Goal: Task Accomplishment & Management: Use online tool/utility

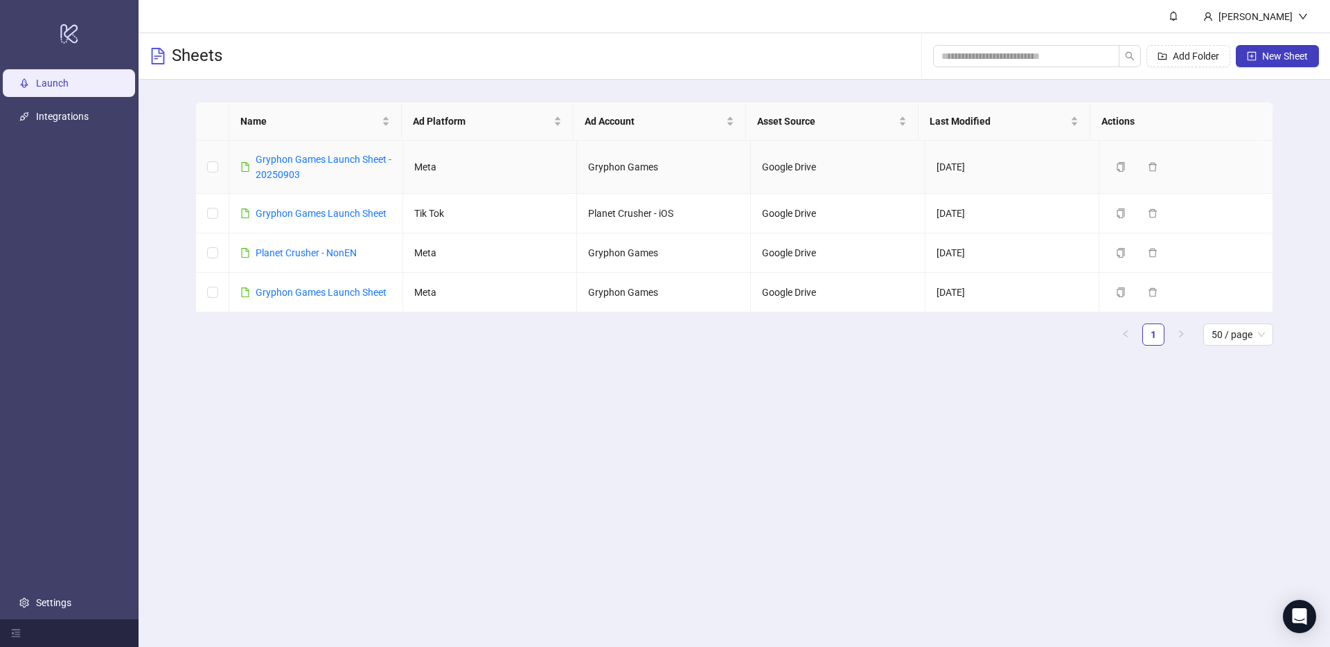
click at [293, 182] on td "Gryphon Games Launch Sheet - 20250903" at bounding box center [316, 167] width 174 height 53
click at [285, 172] on link "Gryphon Games Launch Sheet - 20250903" at bounding box center [324, 167] width 136 height 26
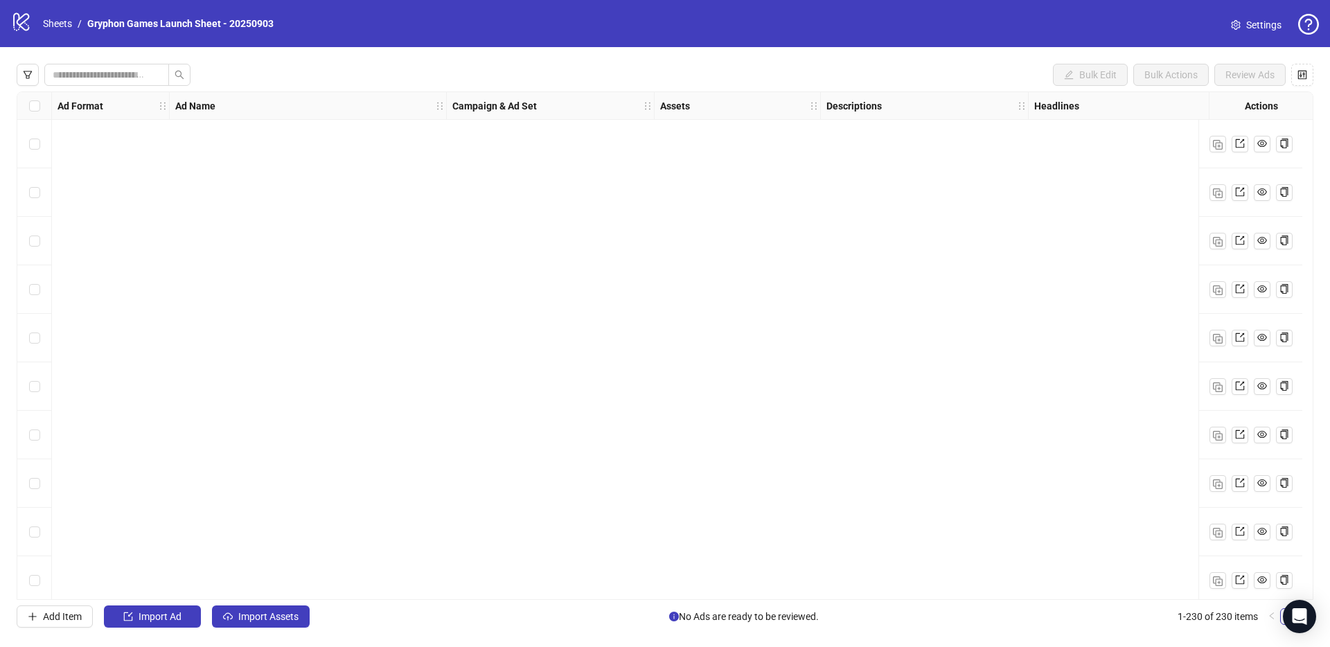
scroll to position [2870, 0]
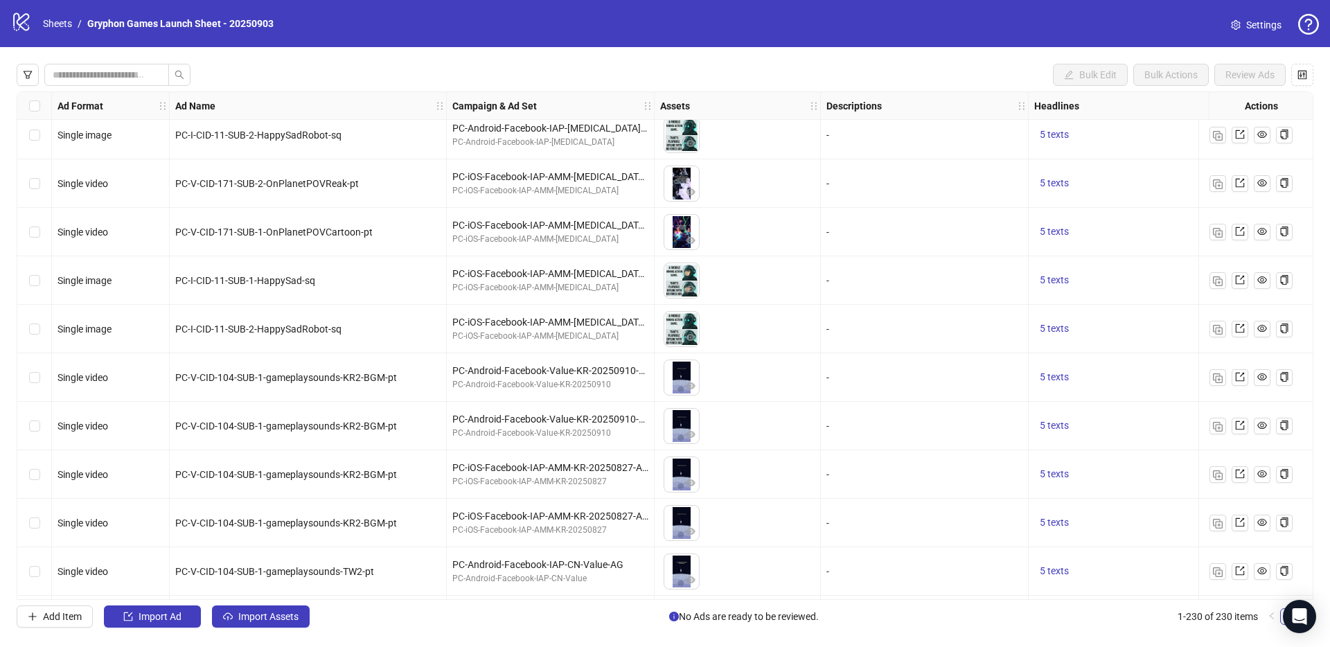
click at [284, 630] on div "Bulk Edit Bulk Actions Review Ads Ad Format Ad Name Campaign & Ad Set Assets De…" at bounding box center [665, 345] width 1330 height 597
drag, startPoint x: 285, startPoint y: 618, endPoint x: 325, endPoint y: 602, distance: 42.6
click at [285, 617] on span "Import Assets" at bounding box center [268, 616] width 60 height 11
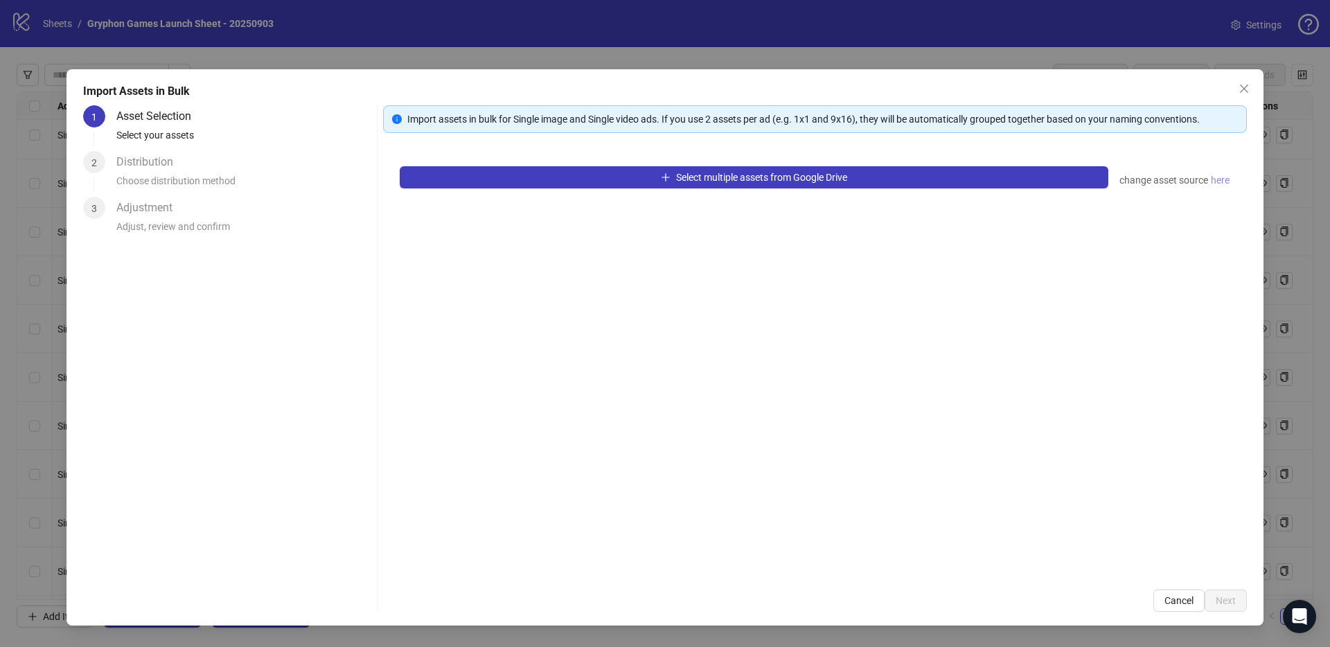
click at [1223, 179] on span "here" at bounding box center [1220, 180] width 19 height 15
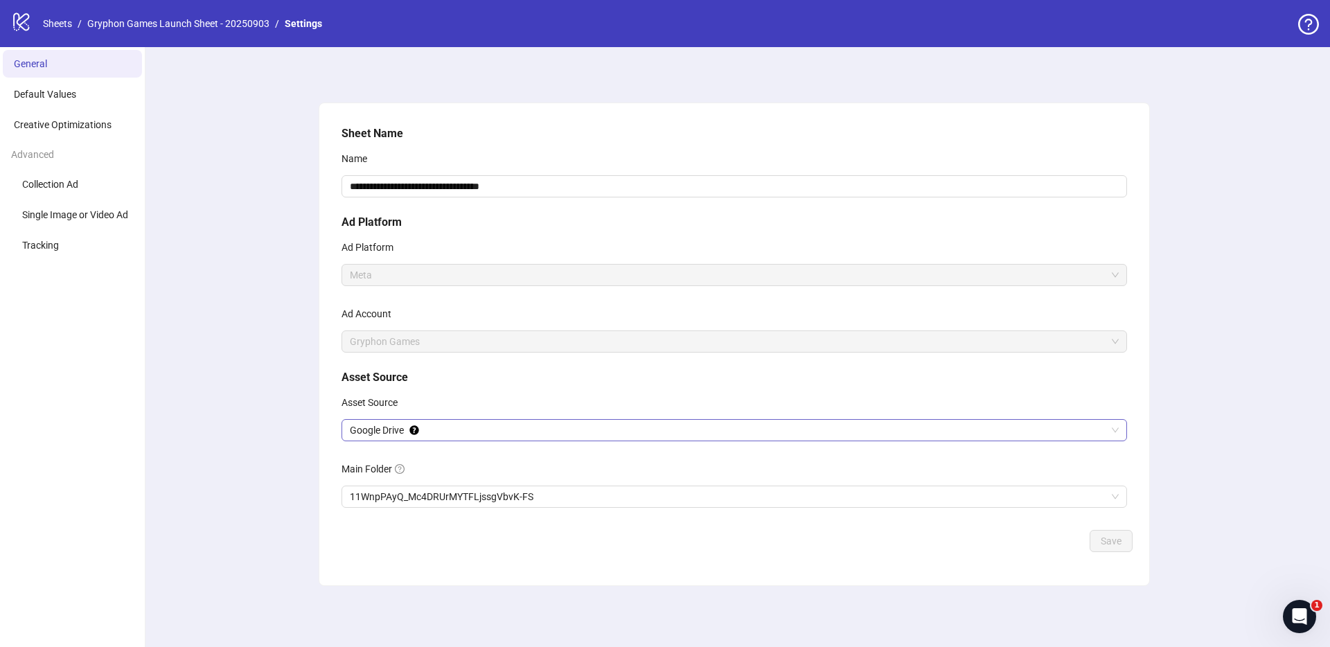
click at [1056, 427] on span "Google Drive" at bounding box center [734, 430] width 769 height 21
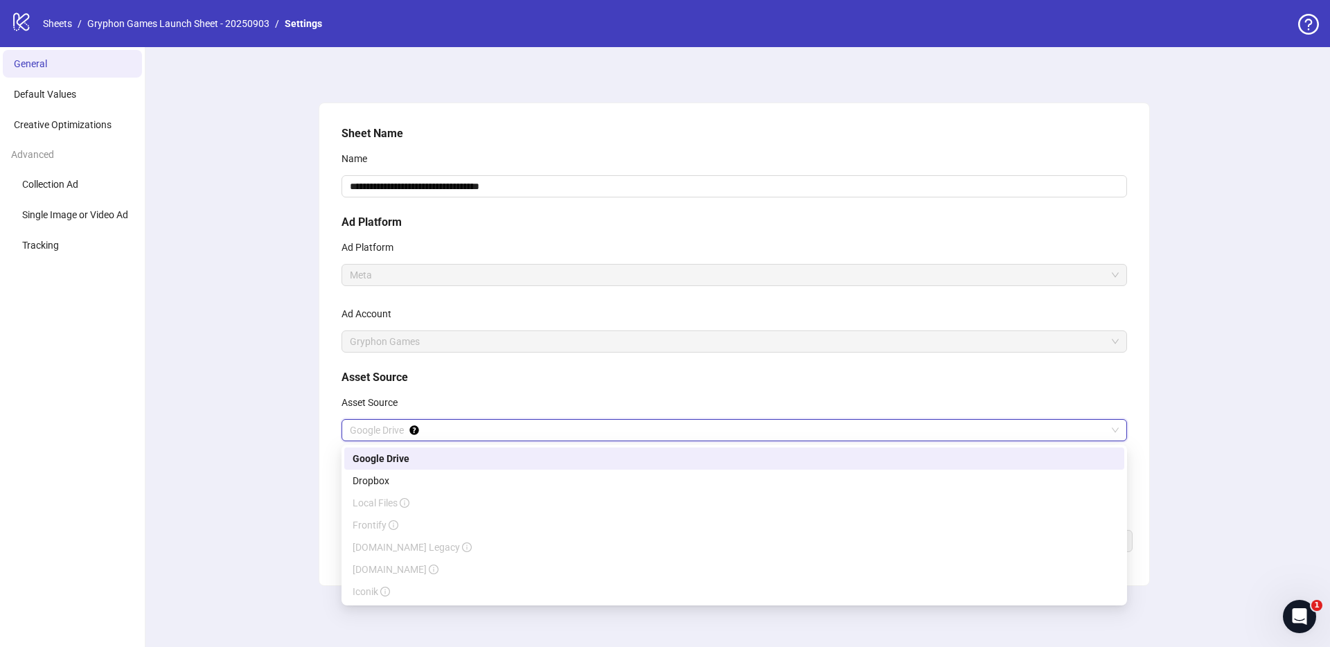
click at [214, 482] on div "**********" at bounding box center [735, 347] width 1192 height 600
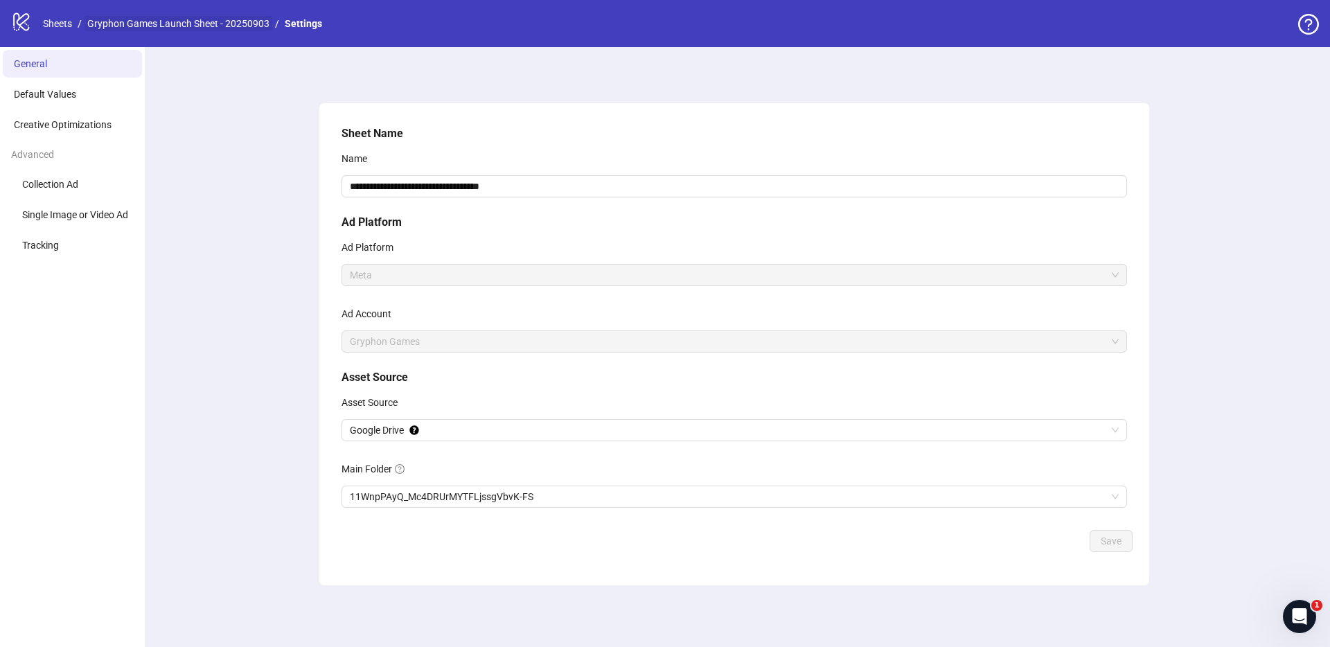
click at [201, 22] on link "Gryphon Games Launch Sheet - 20250903" at bounding box center [179, 23] width 188 height 15
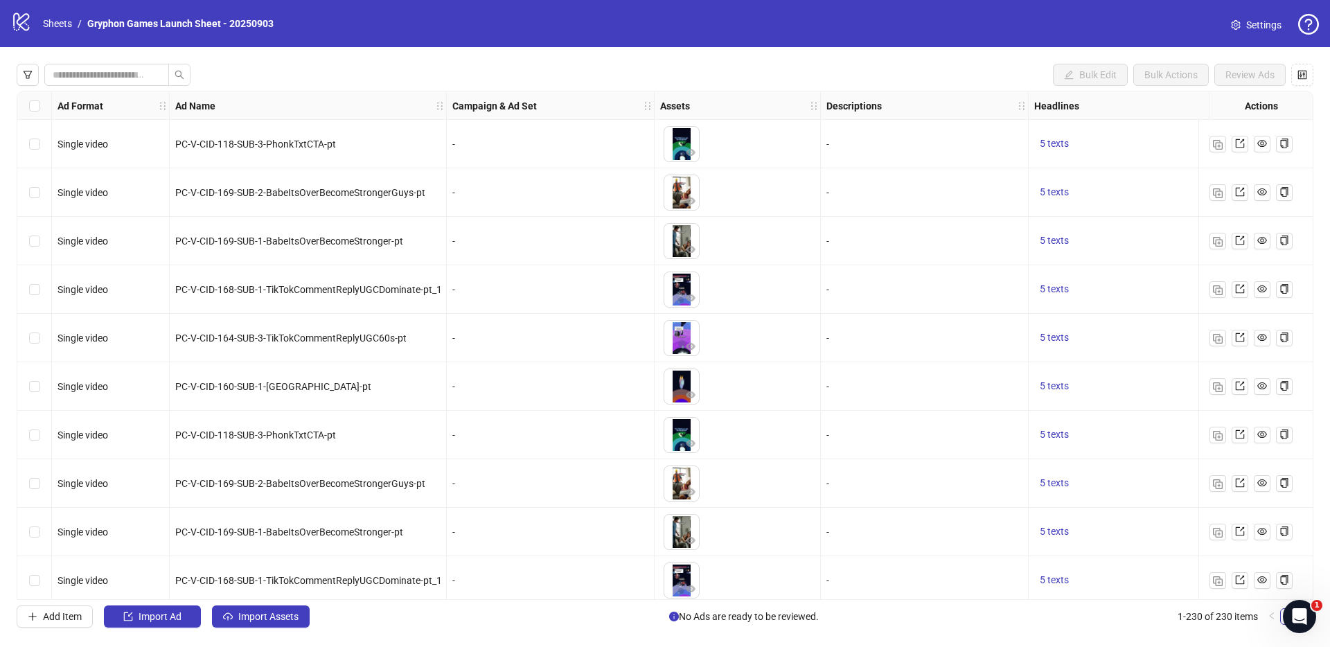
drag, startPoint x: 245, startPoint y: 615, endPoint x: 322, endPoint y: 567, distance: 91.1
click at [245, 615] on span "Import Assets" at bounding box center [268, 616] width 60 height 11
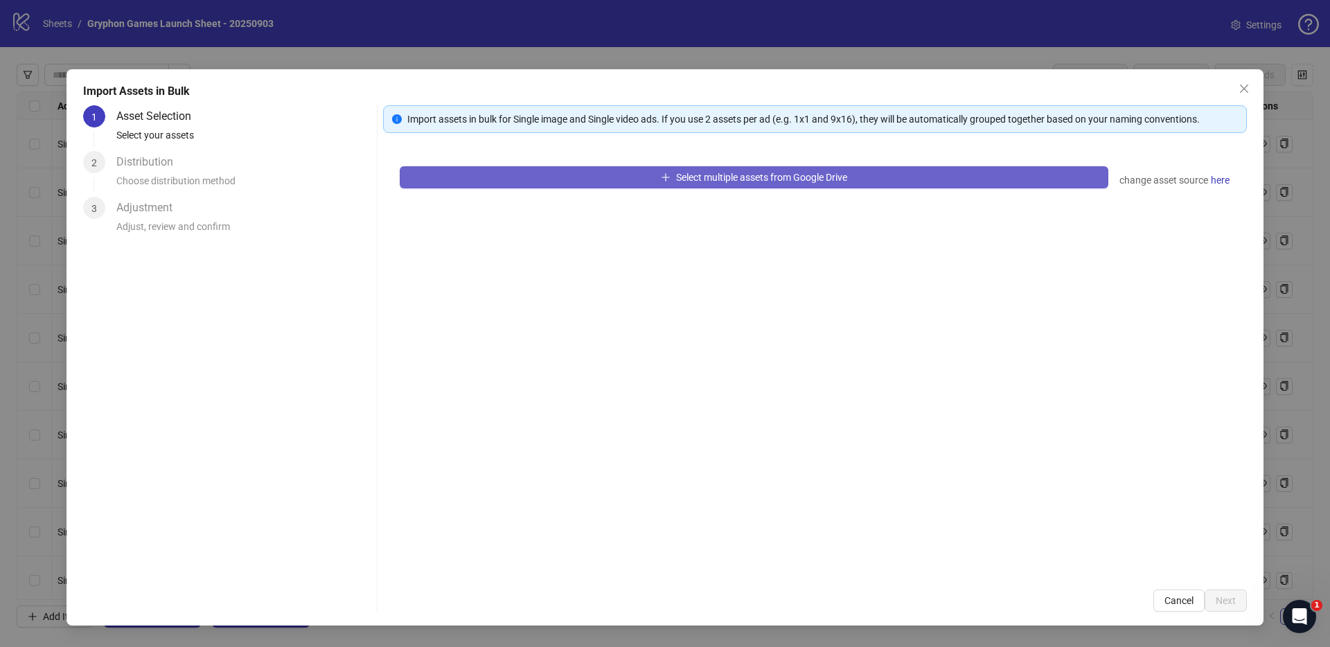
click at [779, 177] on span "Select multiple assets from Google Drive" at bounding box center [761, 177] width 171 height 11
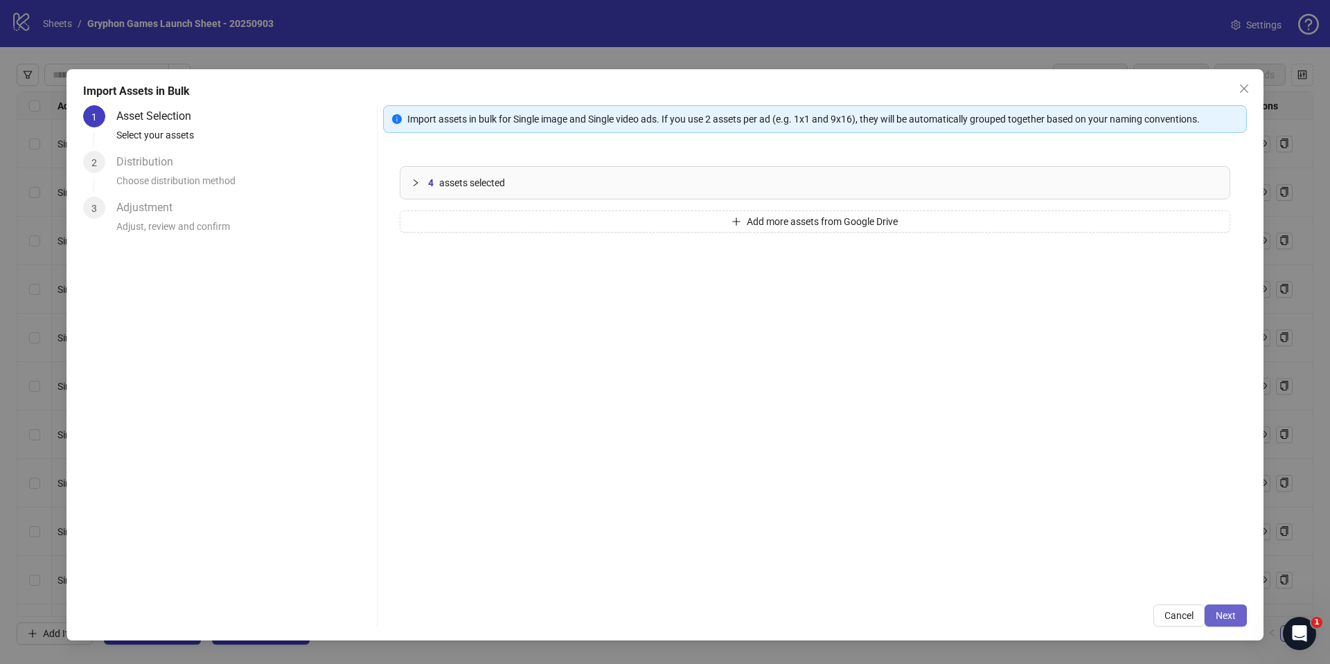
click at [1218, 617] on span "Next" at bounding box center [1226, 615] width 20 height 11
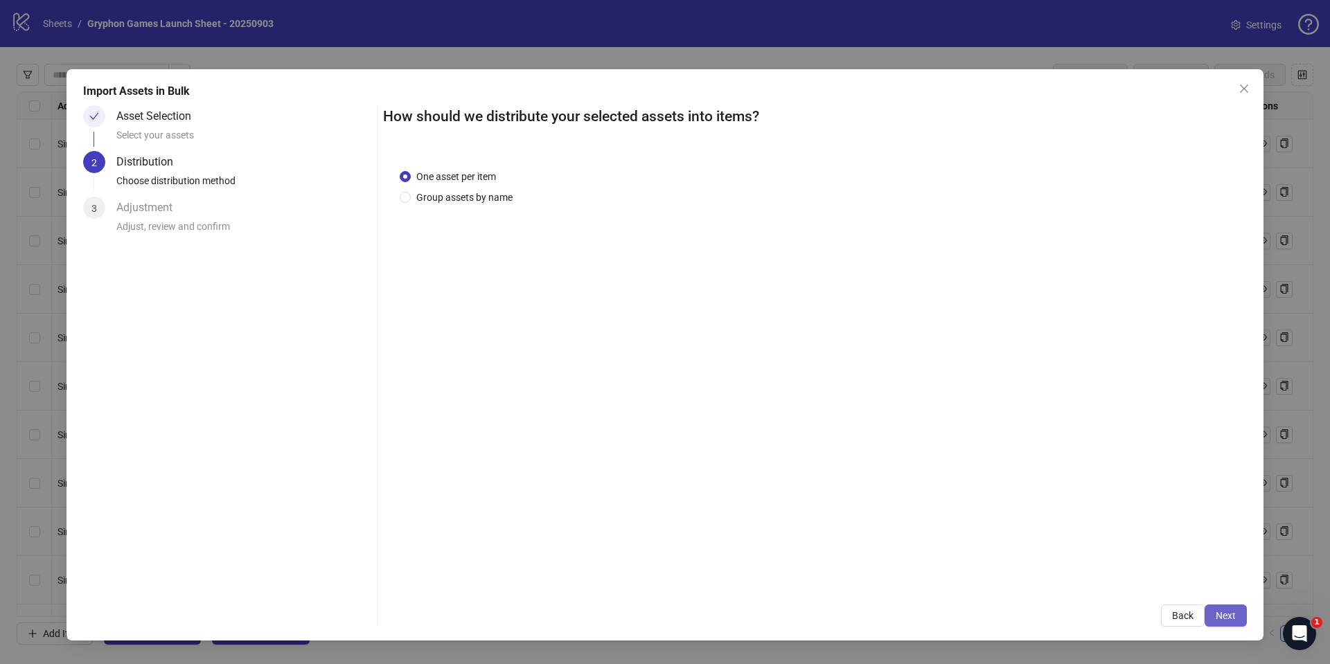
click at [1228, 619] on span "Next" at bounding box center [1226, 615] width 20 height 11
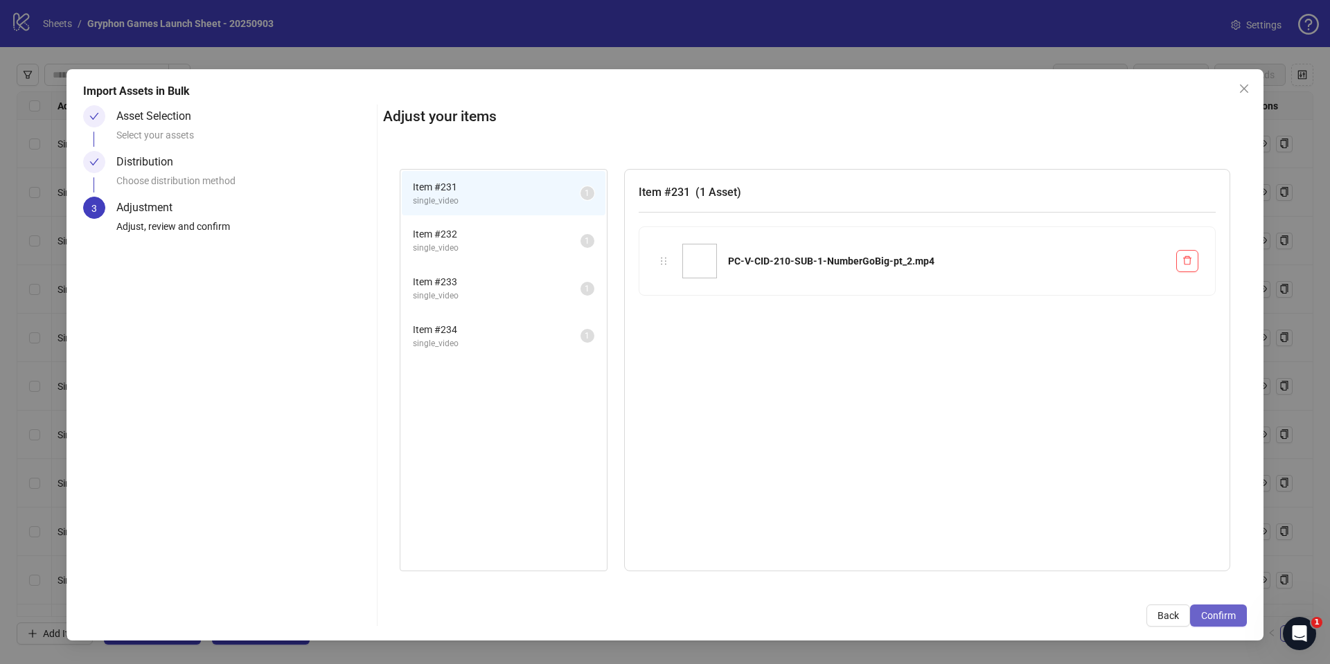
click at [1216, 620] on span "Confirm" at bounding box center [1218, 615] width 35 height 11
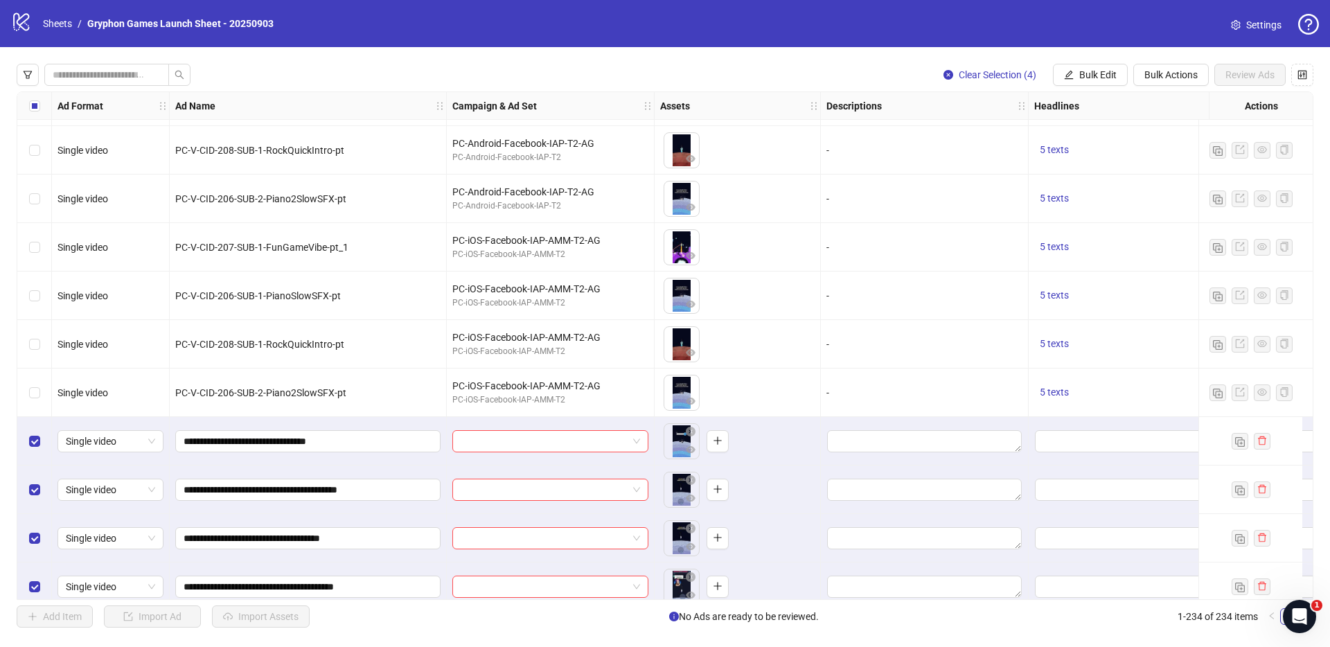
scroll to position [10874, 0]
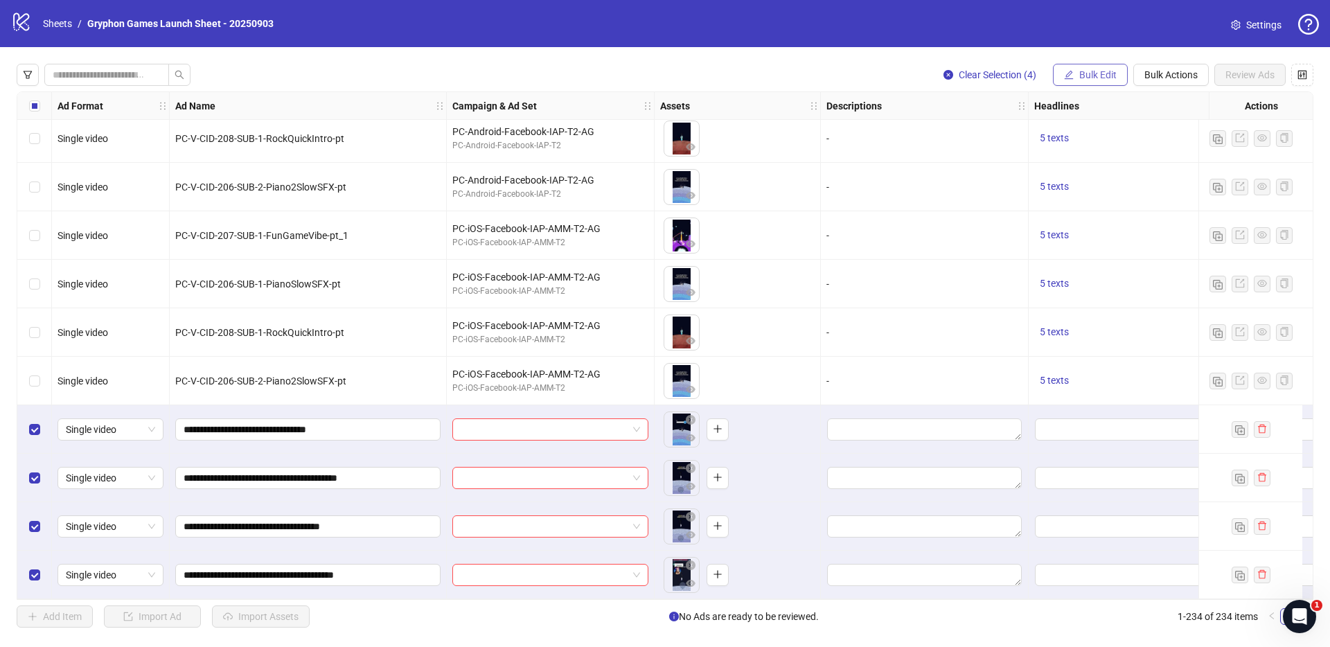
click at [1080, 69] on button "Bulk Edit" at bounding box center [1090, 75] width 75 height 22
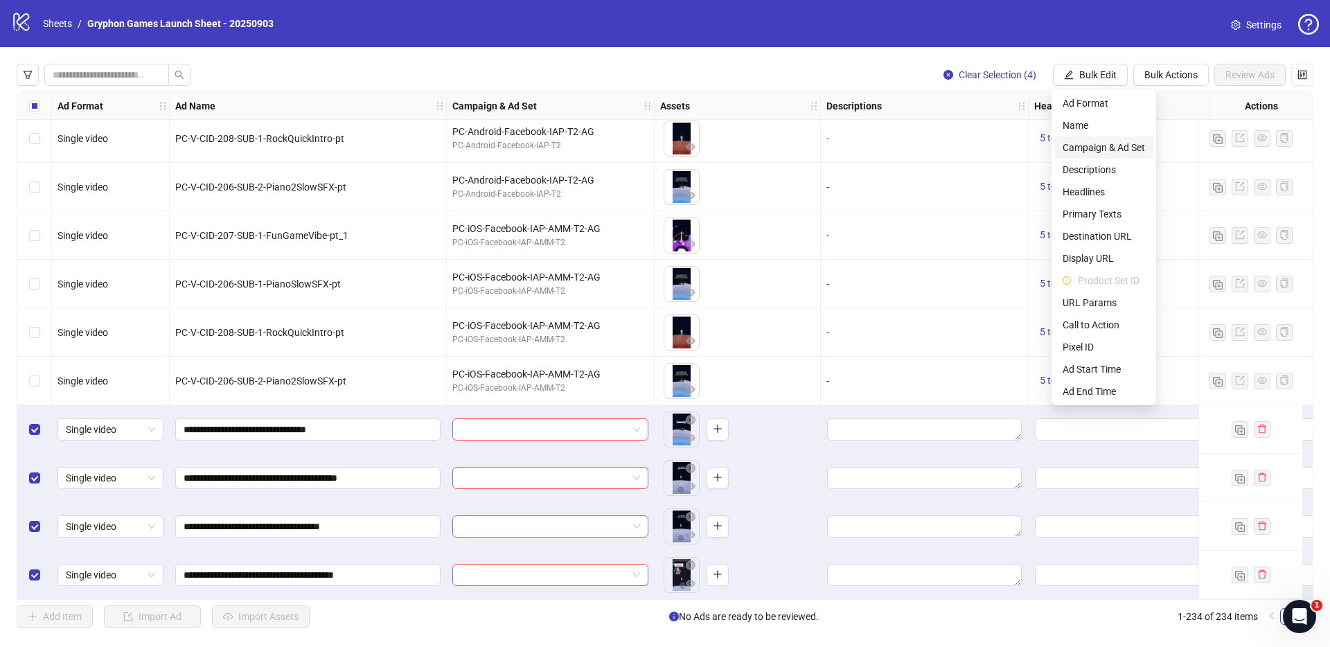
click at [1118, 145] on span "Campaign & Ad Set" at bounding box center [1104, 147] width 82 height 15
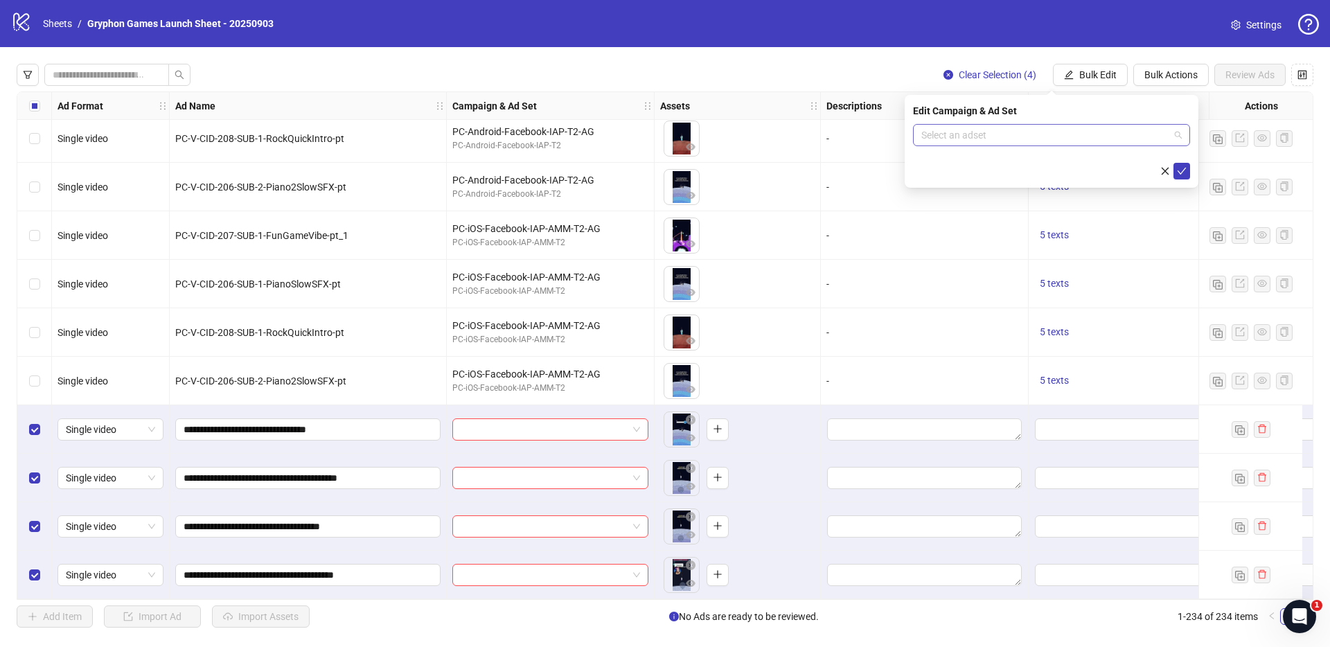
click at [967, 132] on input "search" at bounding box center [1045, 135] width 248 height 21
type input "**"
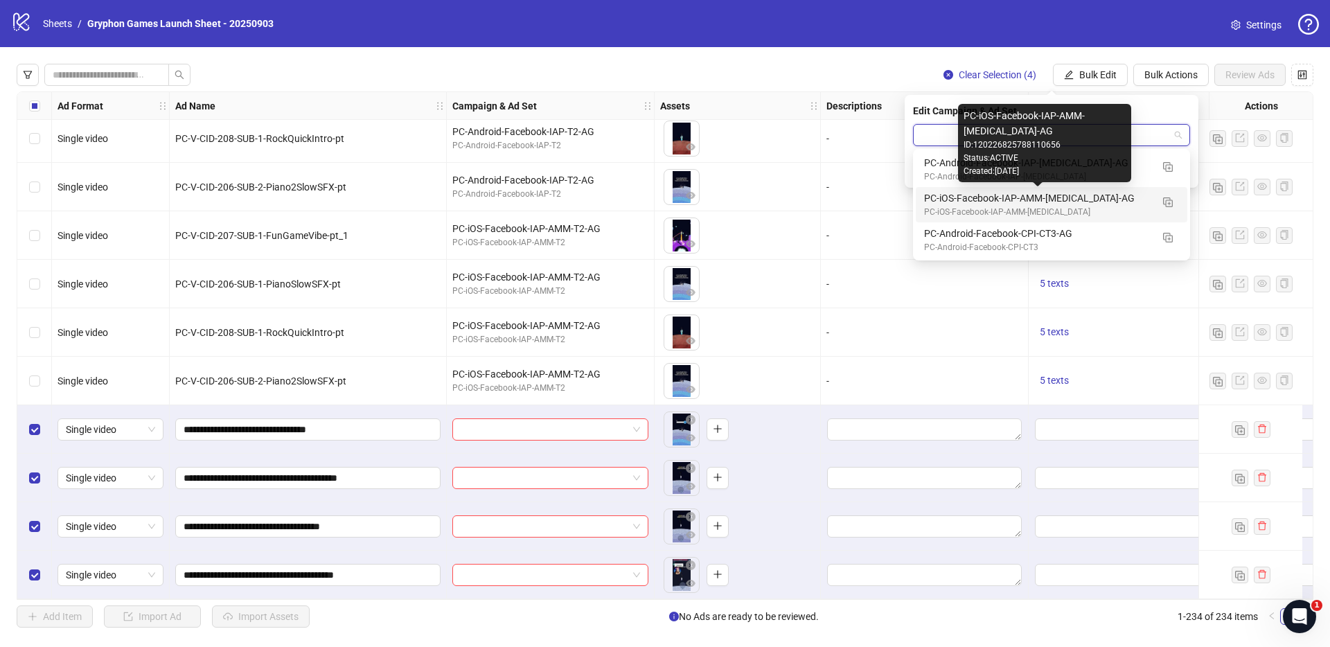
click at [1093, 165] on div "Created: [DATE]" at bounding box center [1045, 171] width 162 height 13
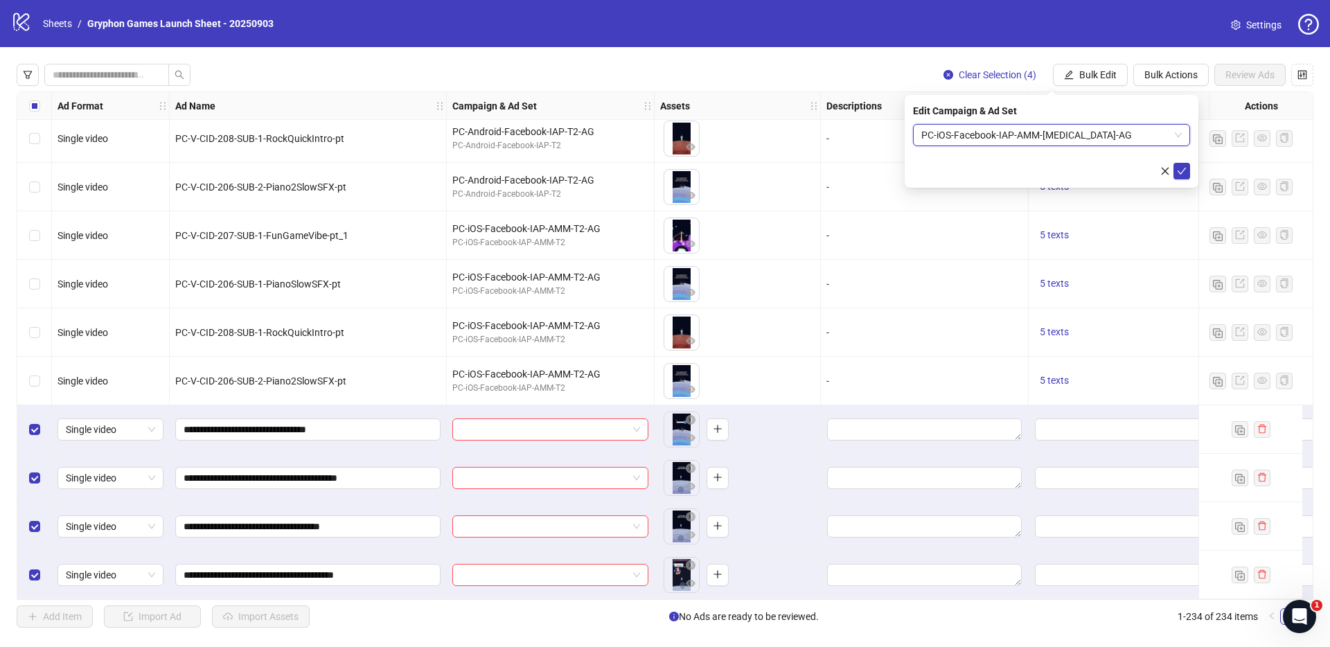
click at [1104, 132] on span "PC-iOS-Facebook-IAP-AMM-[MEDICAL_DATA]-AG" at bounding box center [1051, 135] width 260 height 21
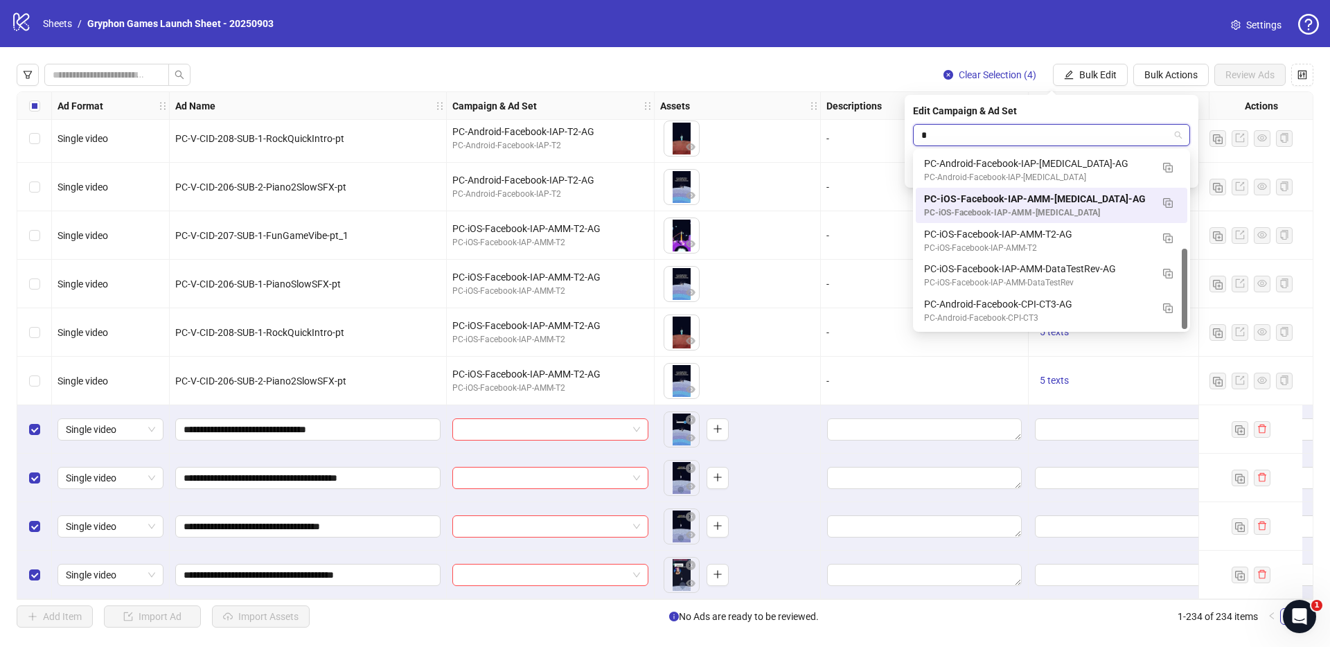
scroll to position [211, 0]
type input "**"
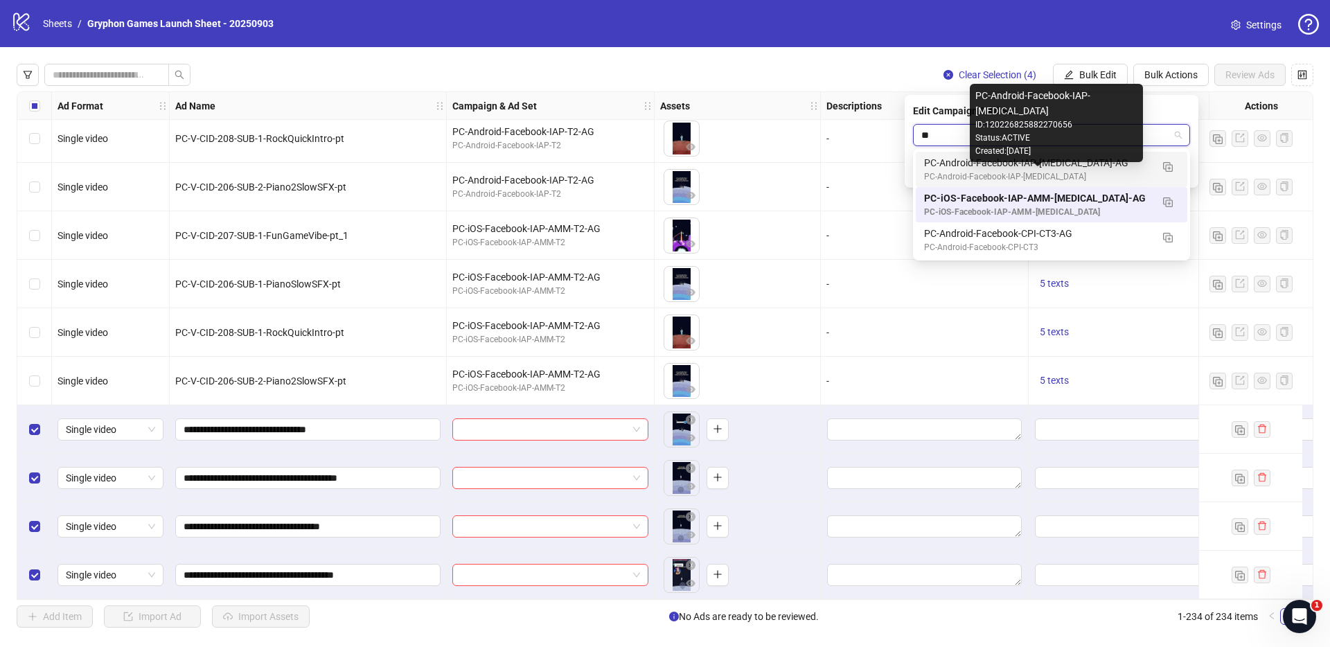
click at [1118, 170] on div "PC-Android-Facebook-IAP-[MEDICAL_DATA]" at bounding box center [1037, 176] width 227 height 13
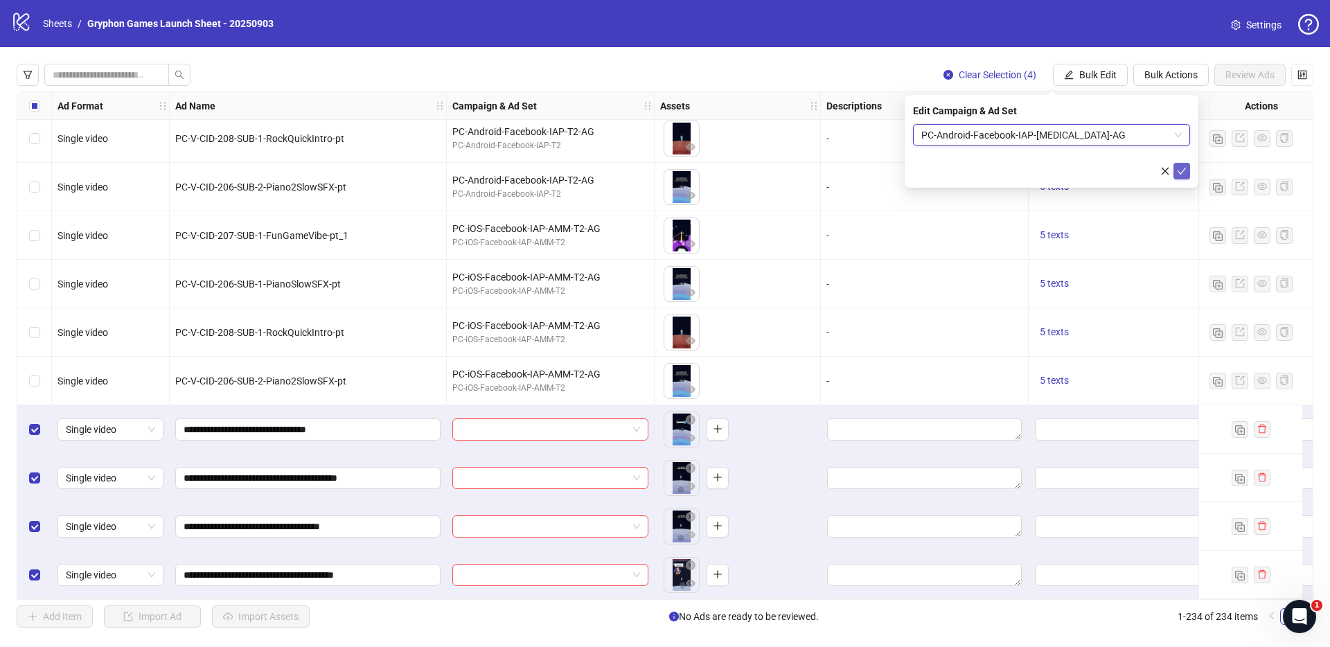
click at [1186, 166] on icon "check" at bounding box center [1182, 171] width 10 height 10
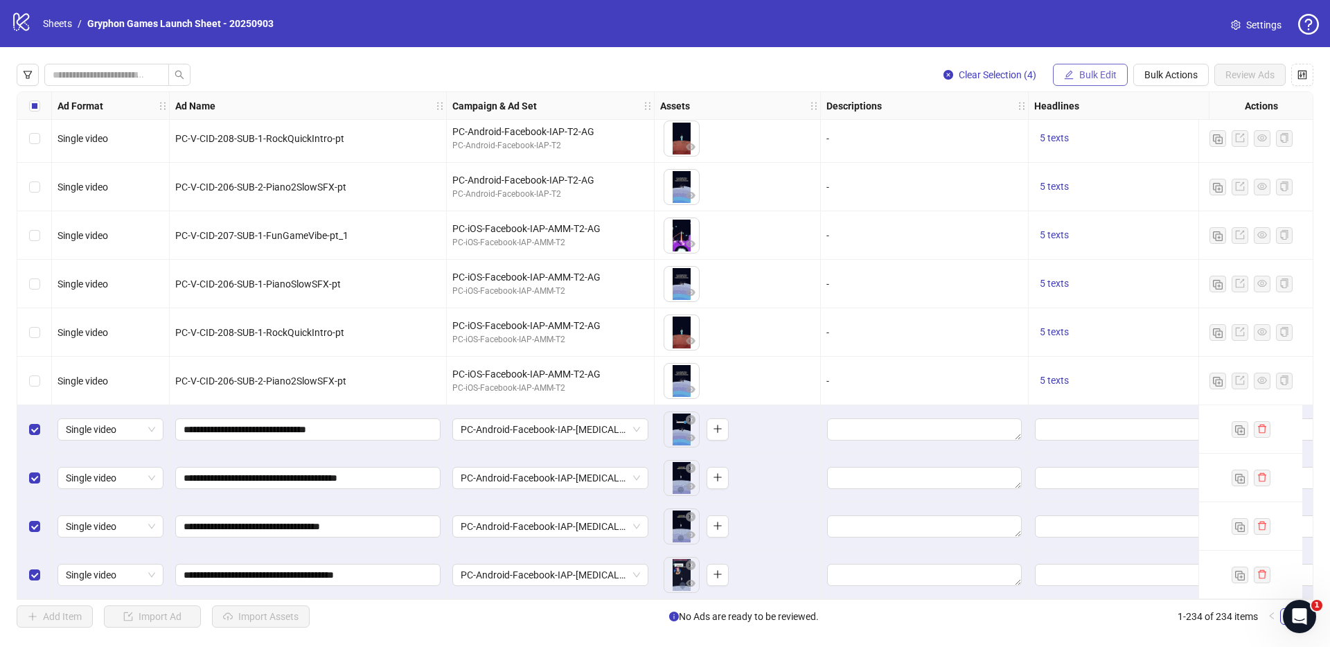
click at [1102, 77] on span "Bulk Edit" at bounding box center [1097, 74] width 37 height 11
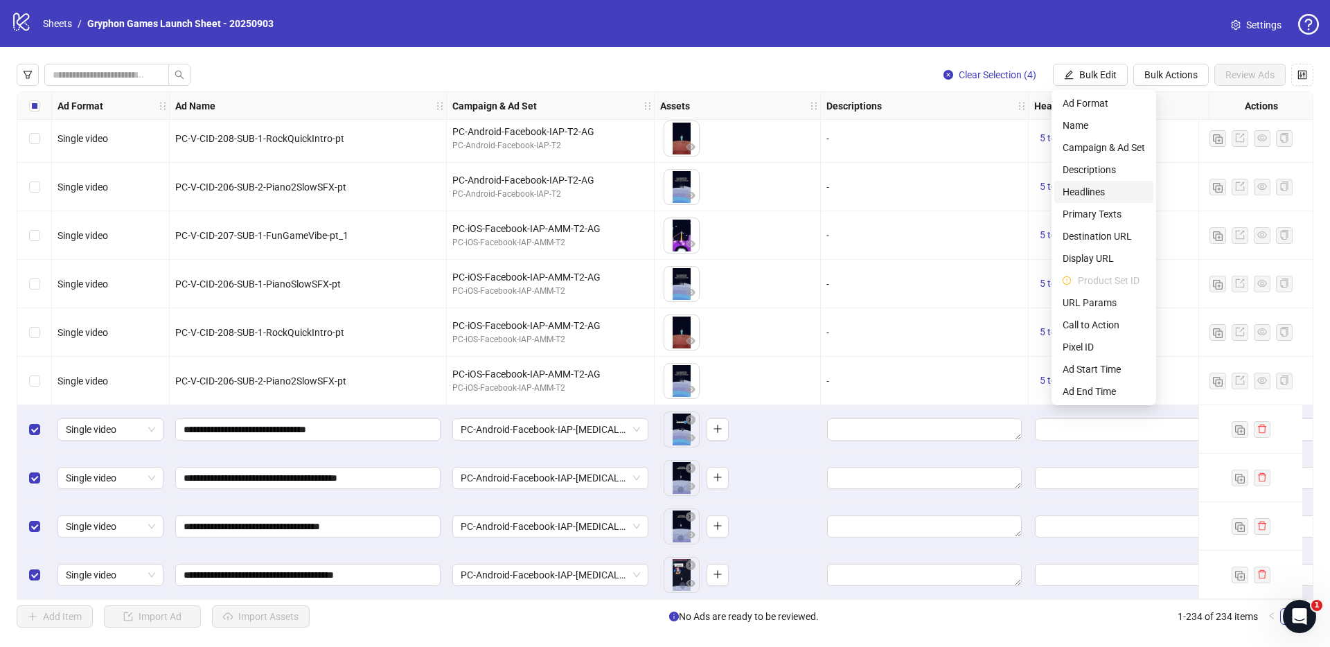
click at [1106, 195] on span "Headlines" at bounding box center [1104, 191] width 82 height 15
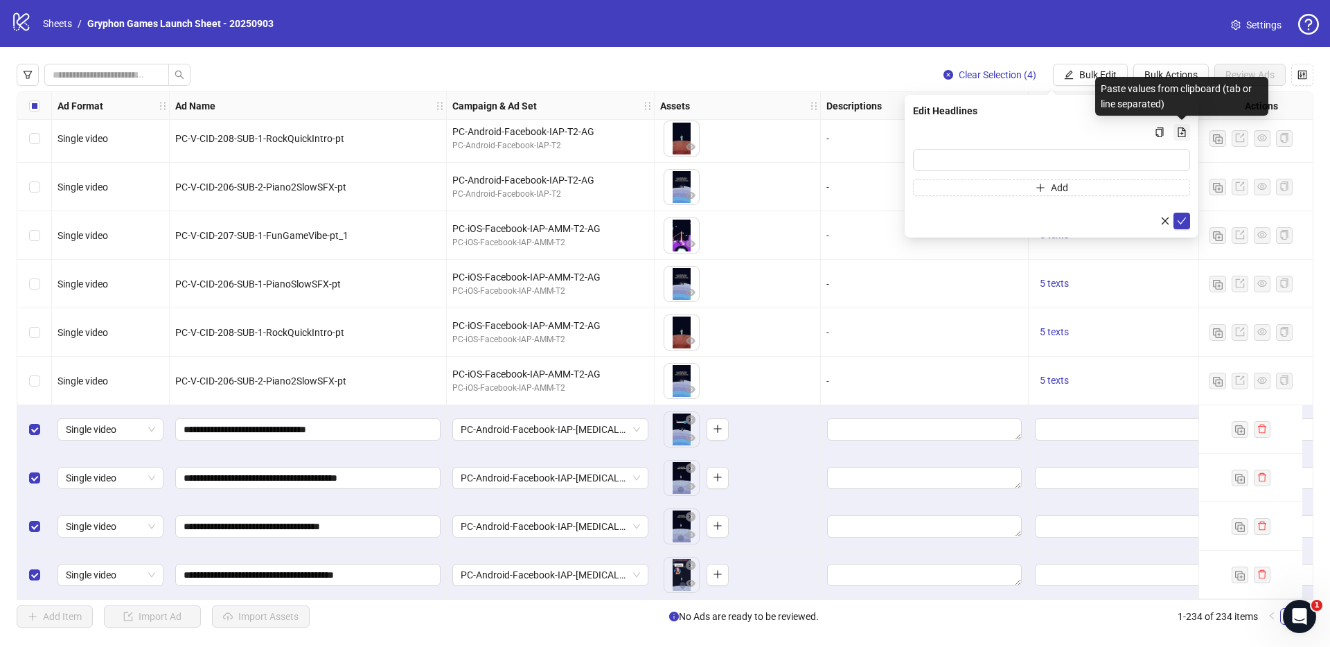
click at [1187, 131] on button "Multi-input container - paste or copy values" at bounding box center [1182, 132] width 17 height 17
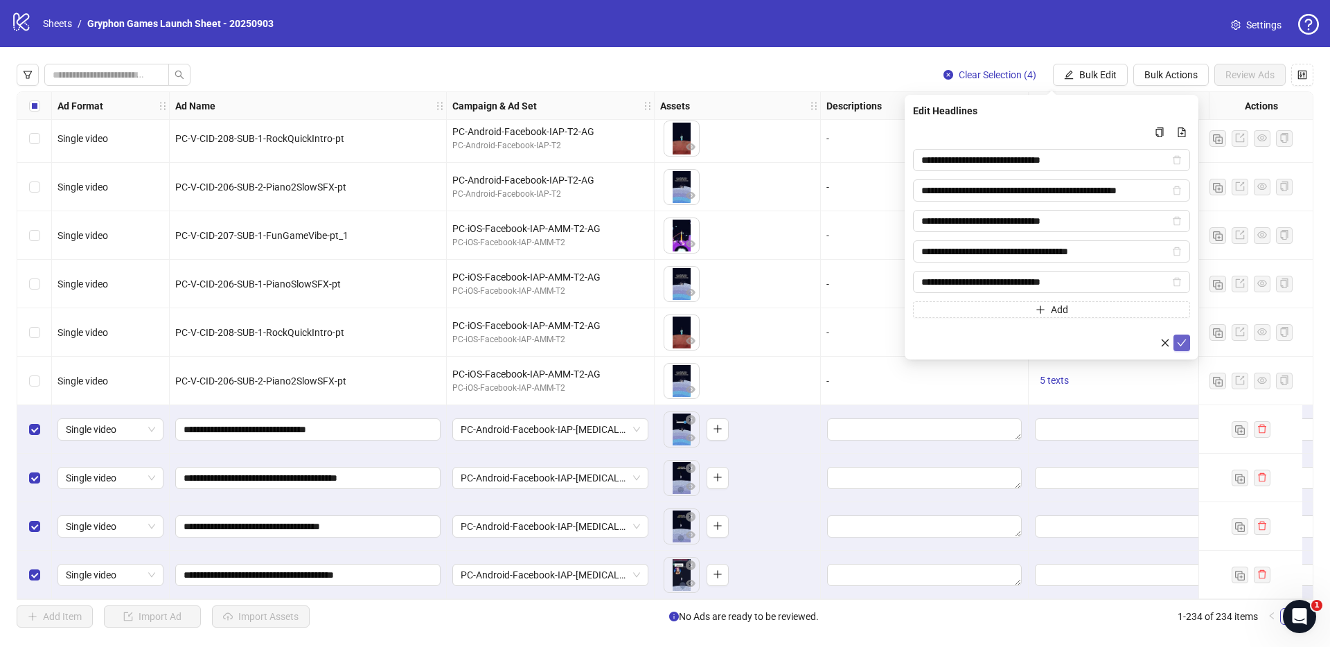
click at [1185, 345] on icon "check" at bounding box center [1182, 343] width 10 height 10
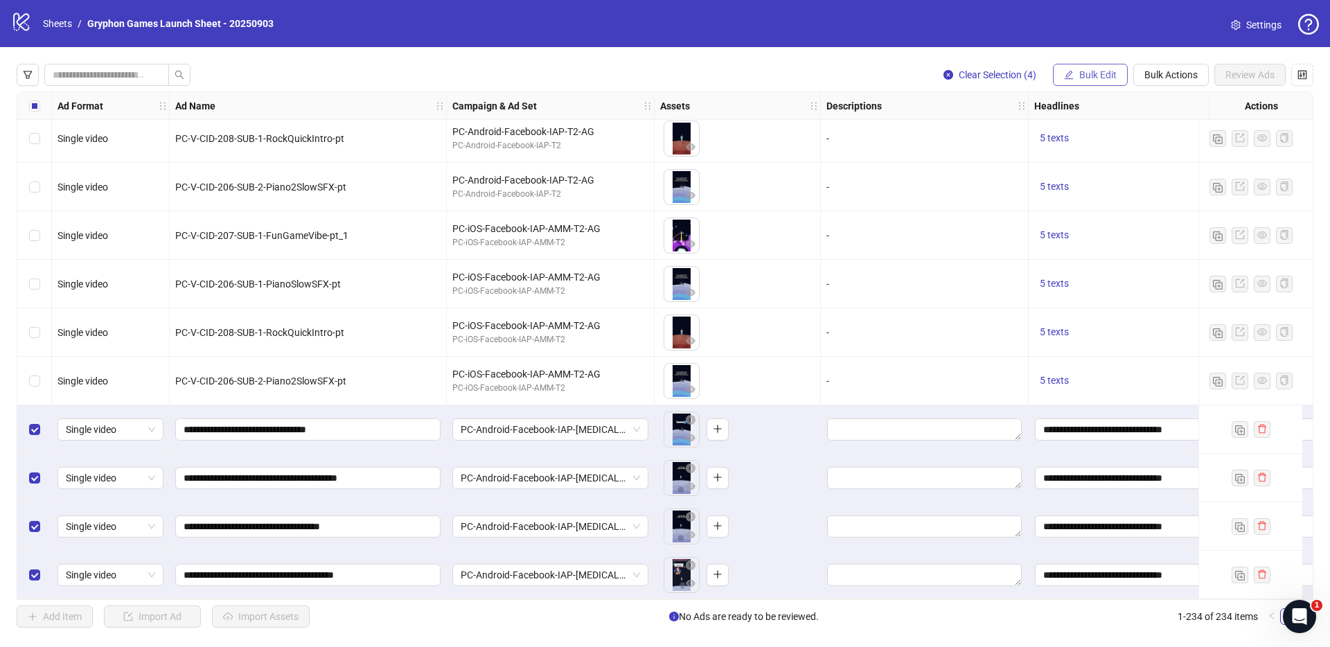
click at [1105, 75] on span "Bulk Edit" at bounding box center [1097, 74] width 37 height 11
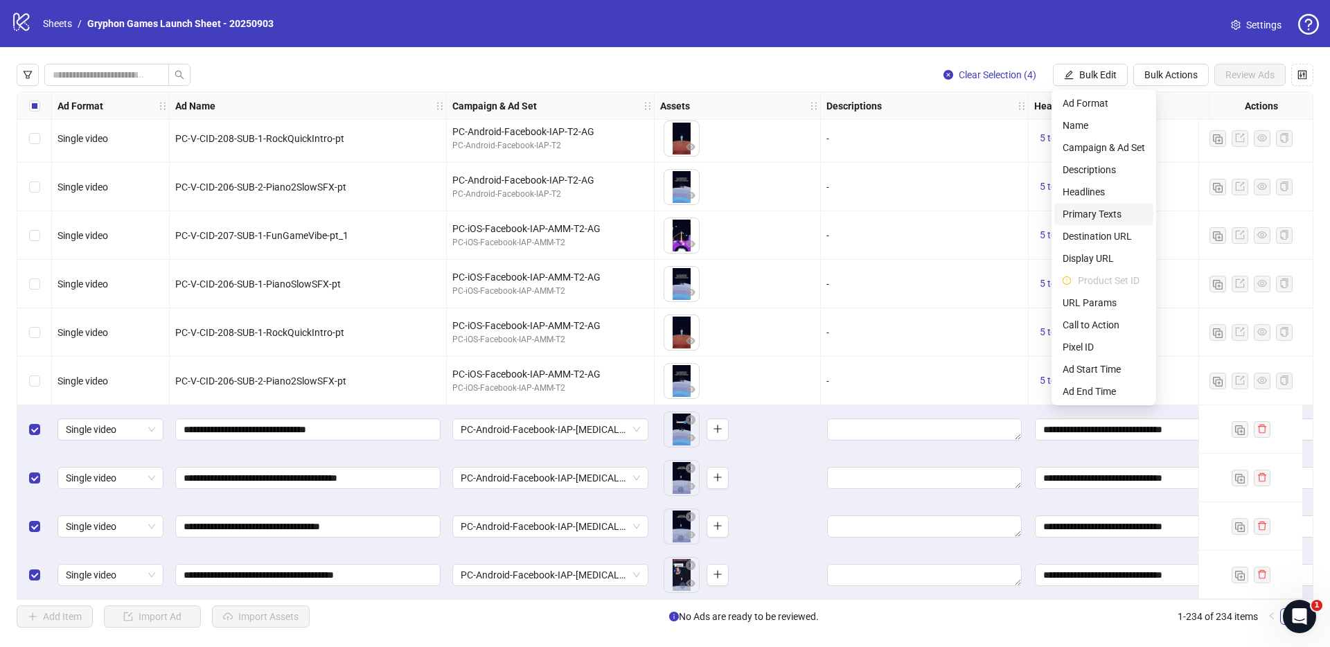
drag, startPoint x: 1101, startPoint y: 211, endPoint x: 1104, endPoint y: 193, distance: 17.5
click at [1101, 211] on span "Primary Texts" at bounding box center [1104, 213] width 82 height 15
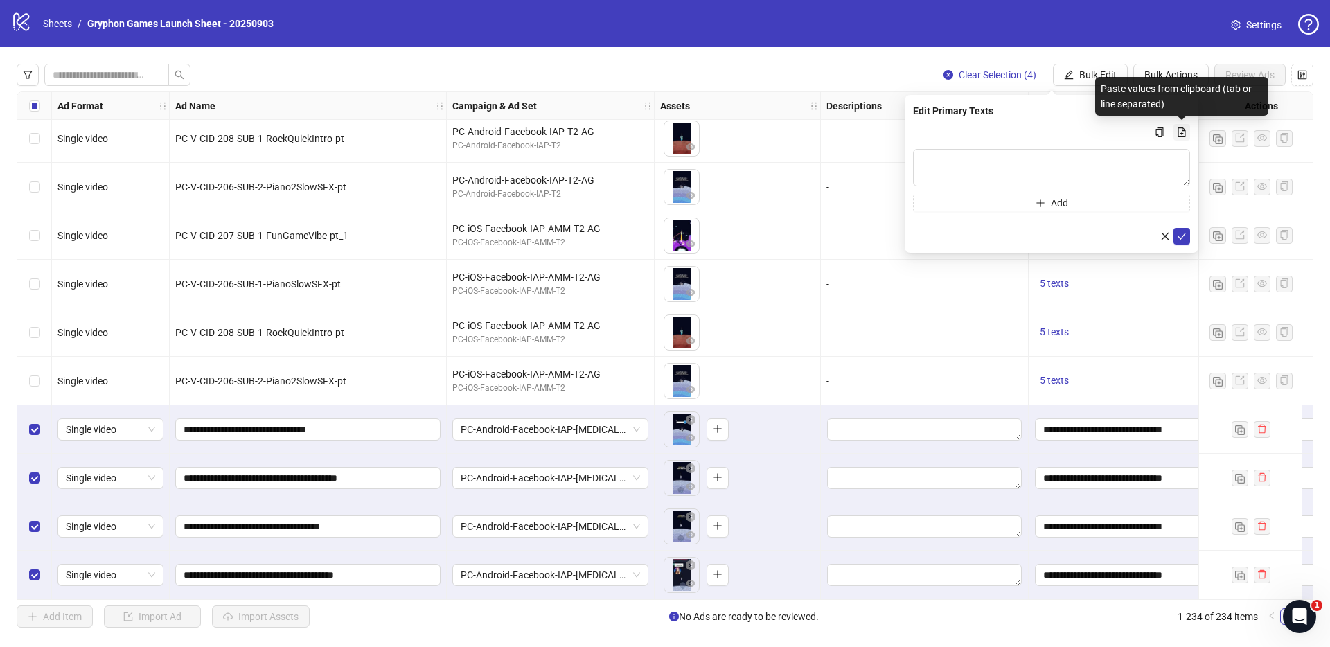
drag, startPoint x: 1181, startPoint y: 133, endPoint x: 1181, endPoint y: 279, distance: 146.2
click at [1181, 133] on icon "file-add" at bounding box center [1182, 132] width 10 height 10
type textarea "**********"
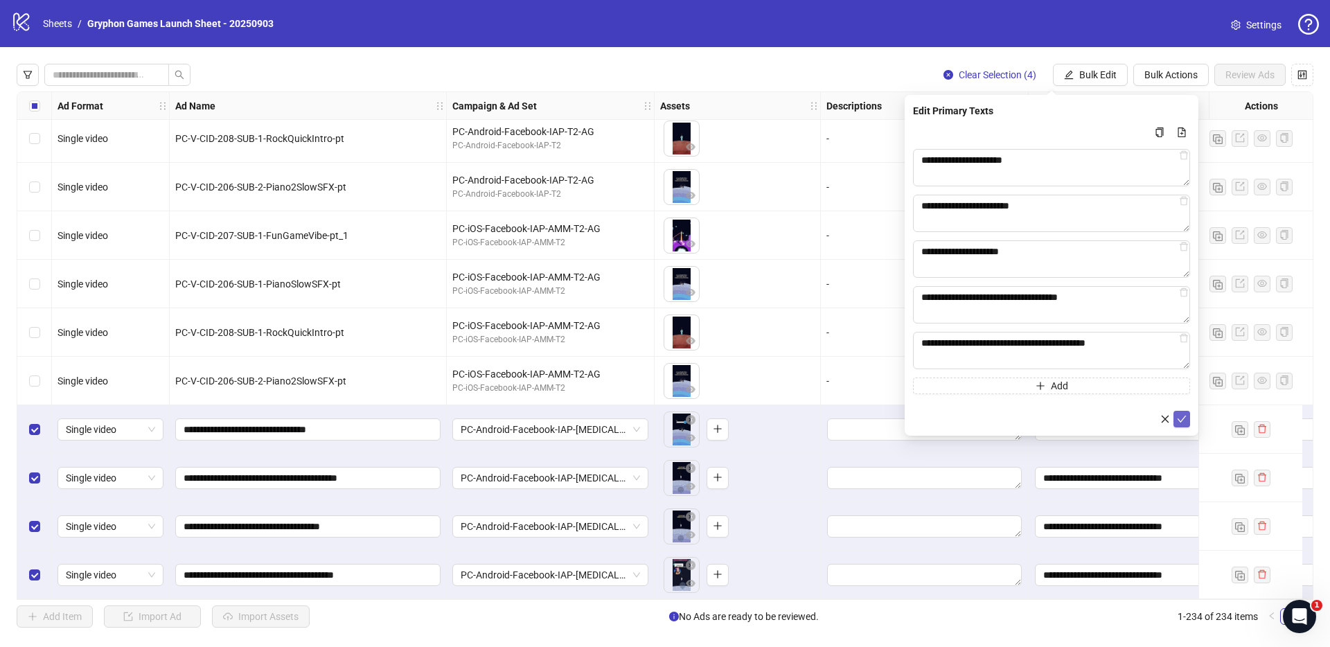
click at [1184, 421] on icon "check" at bounding box center [1182, 419] width 10 height 10
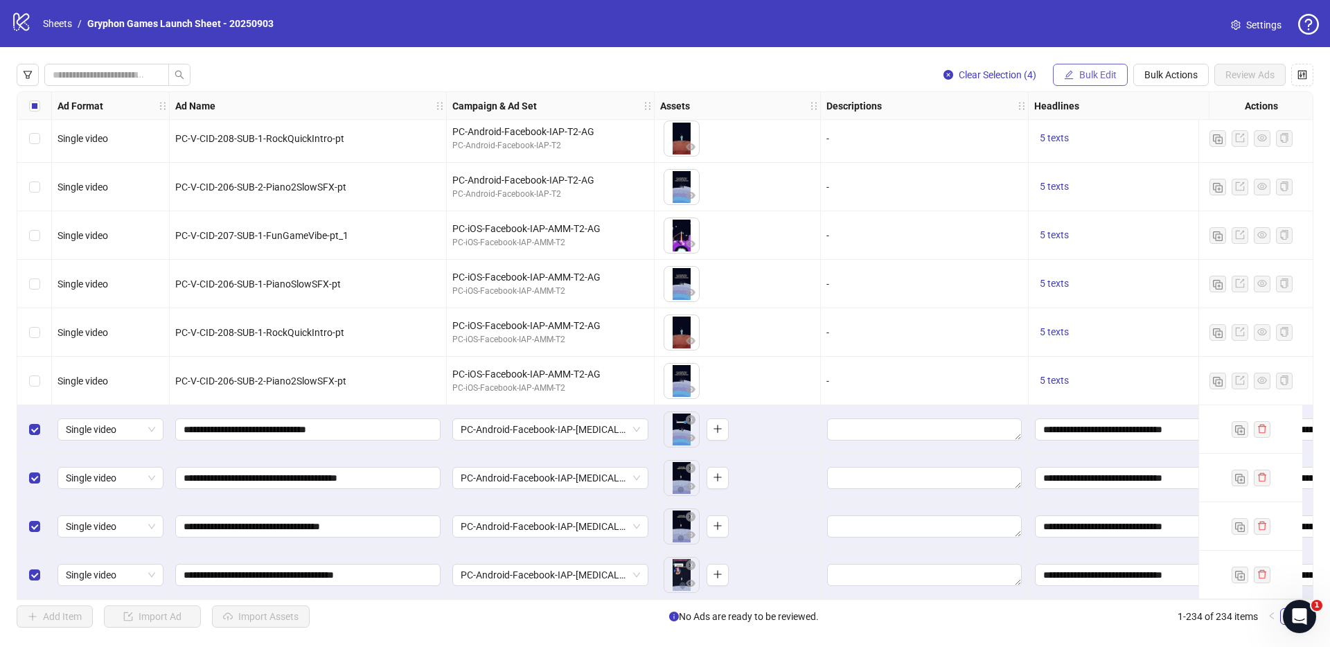
click at [1096, 71] on span "Bulk Edit" at bounding box center [1097, 74] width 37 height 11
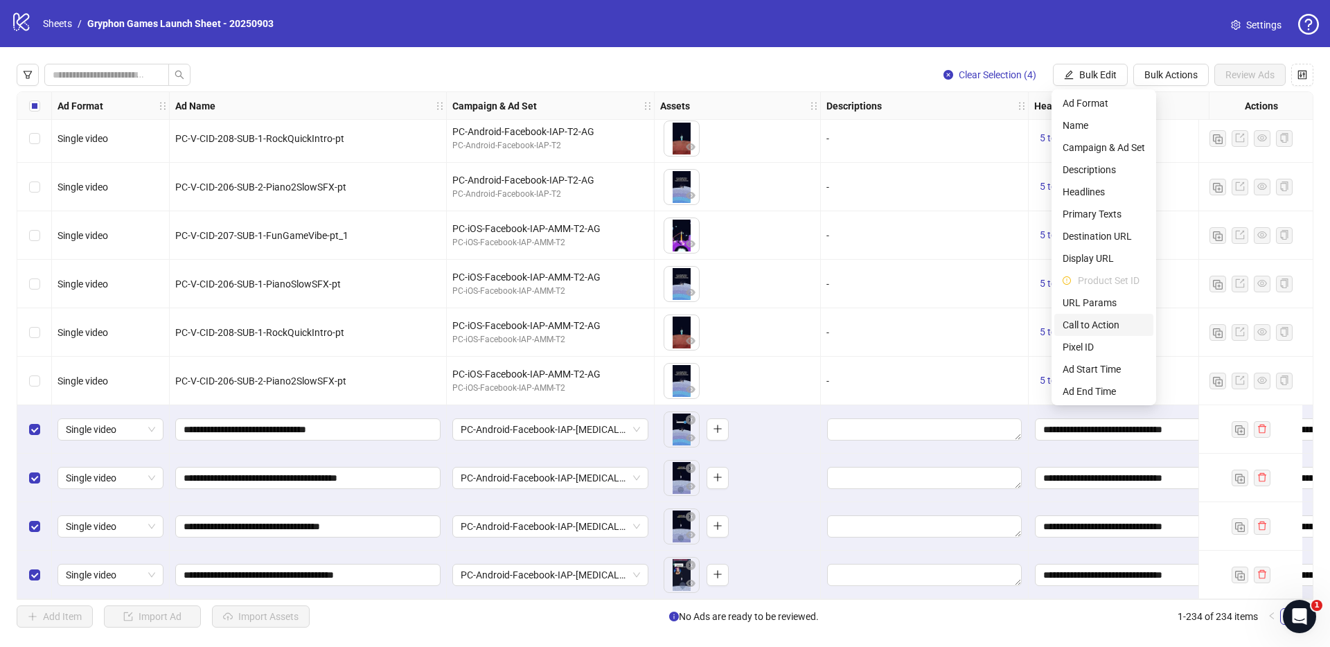
click at [1108, 324] on span "Call to Action" at bounding box center [1104, 324] width 82 height 15
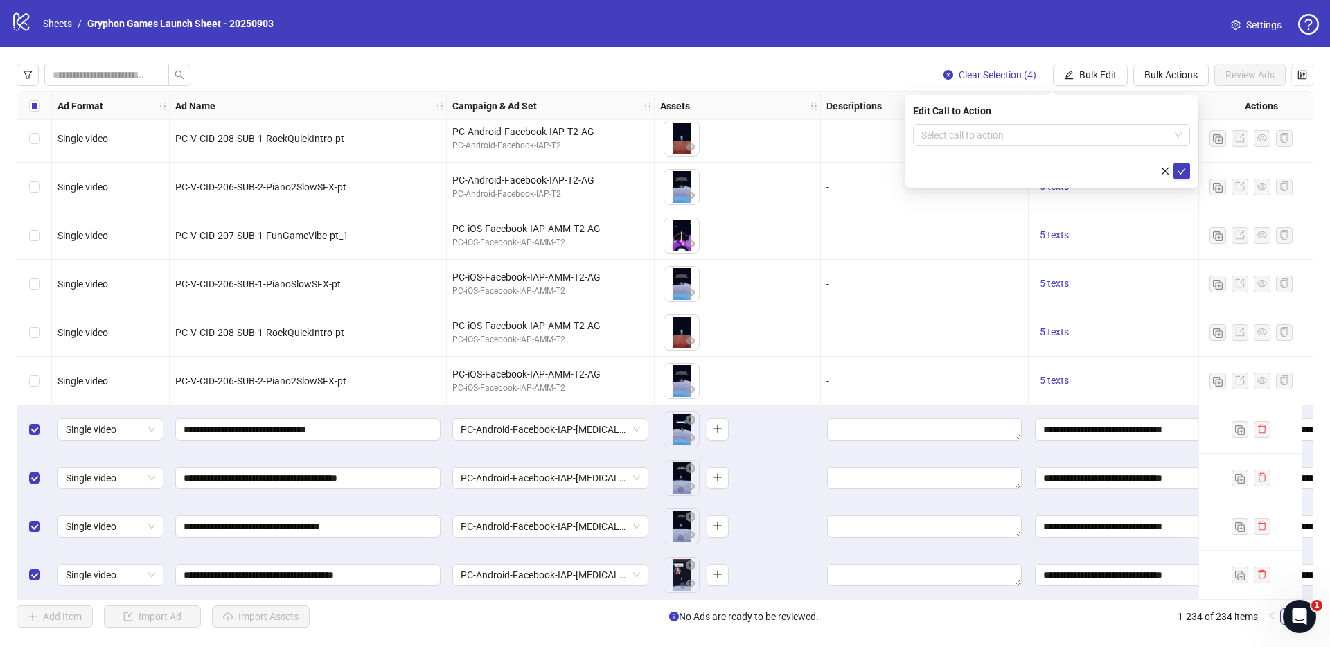
click at [1077, 123] on div "Edit Call to Action Select call to action" at bounding box center [1052, 141] width 294 height 93
click at [1062, 131] on input "search" at bounding box center [1045, 135] width 248 height 21
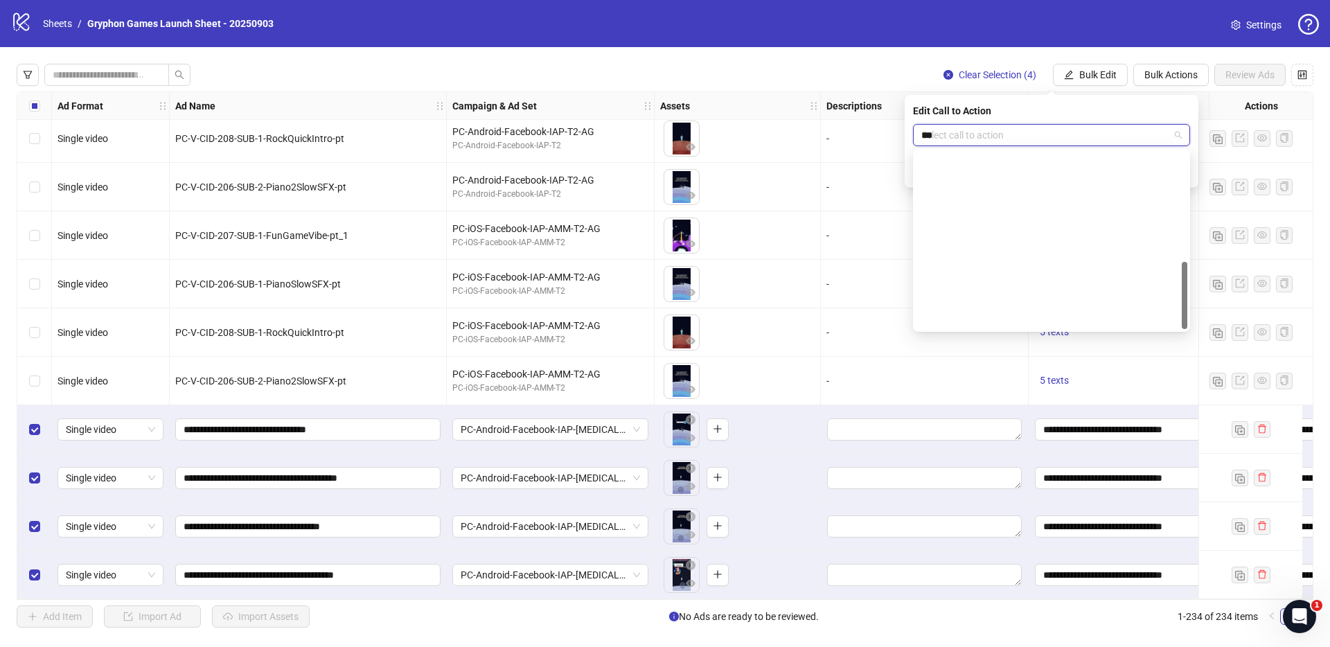
type input "****"
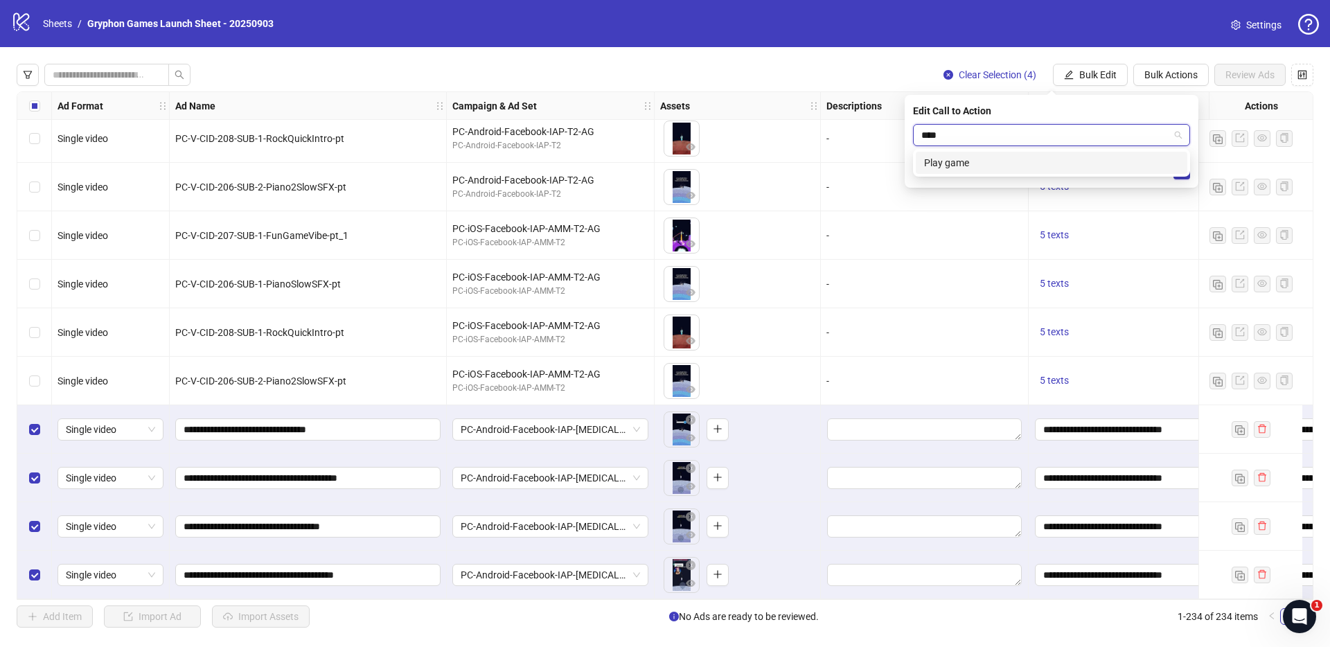
click at [994, 168] on div "Play game" at bounding box center [1051, 162] width 255 height 15
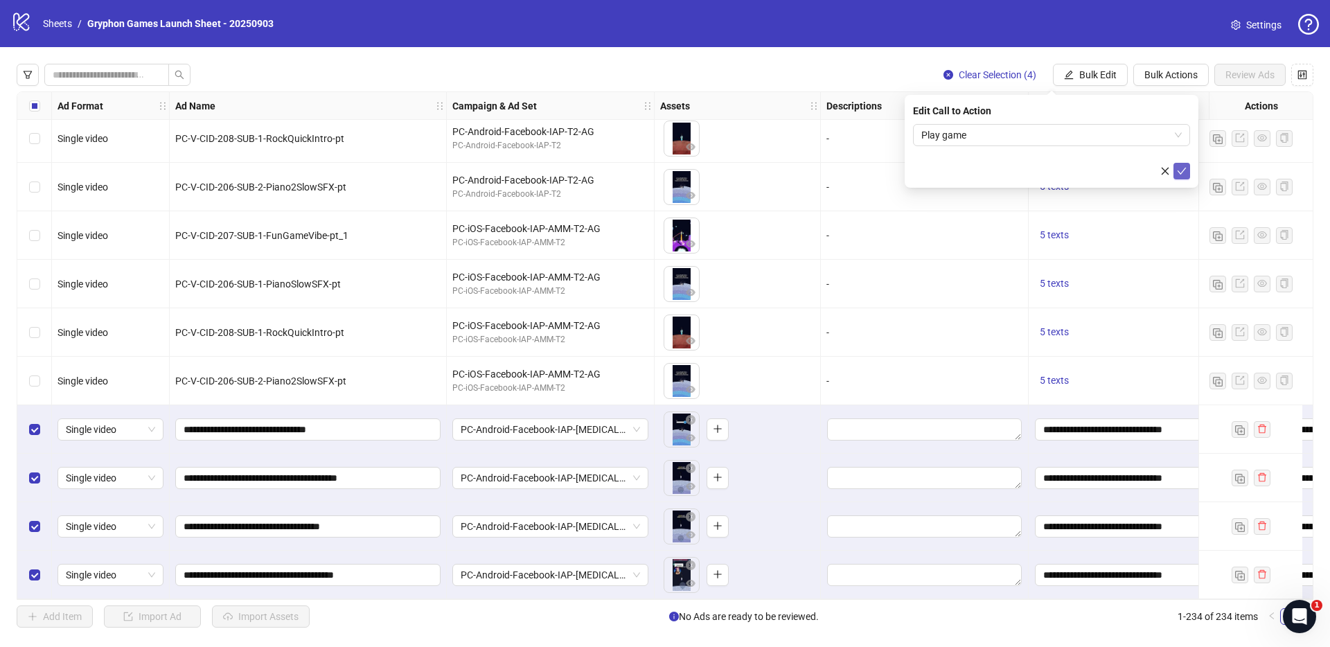
click at [1184, 169] on icon "check" at bounding box center [1182, 171] width 9 height 7
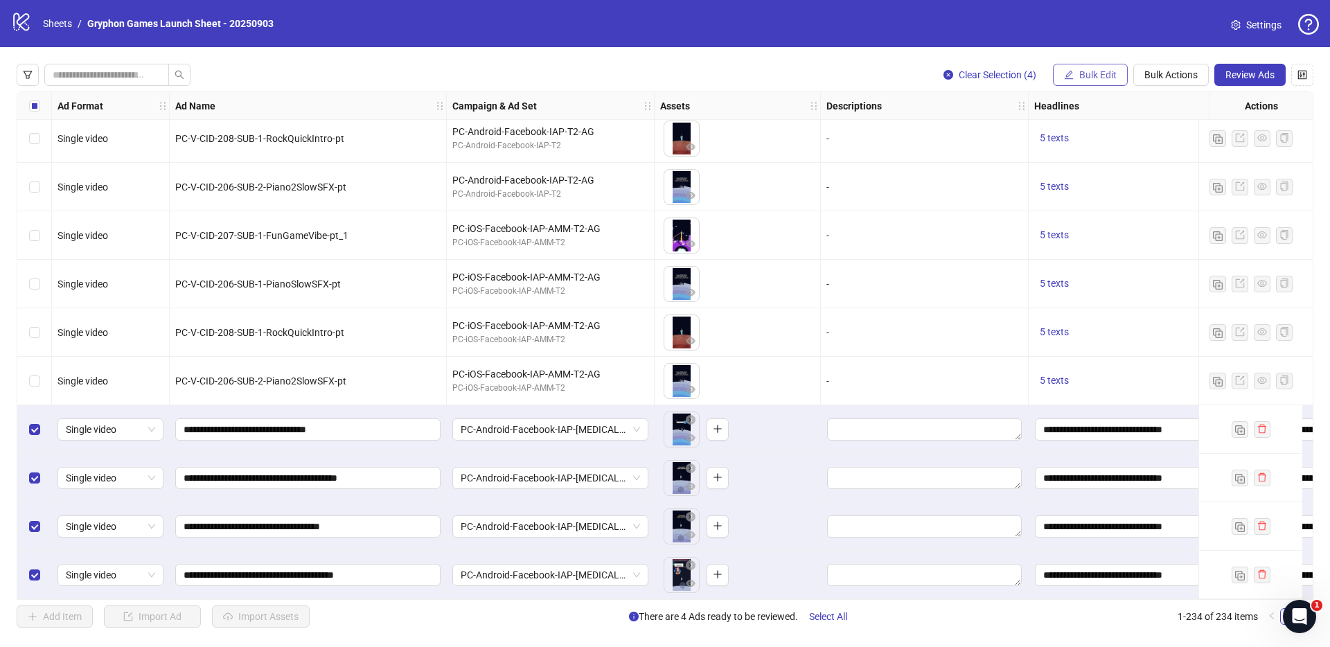
click at [1097, 73] on span "Bulk Edit" at bounding box center [1097, 74] width 37 height 11
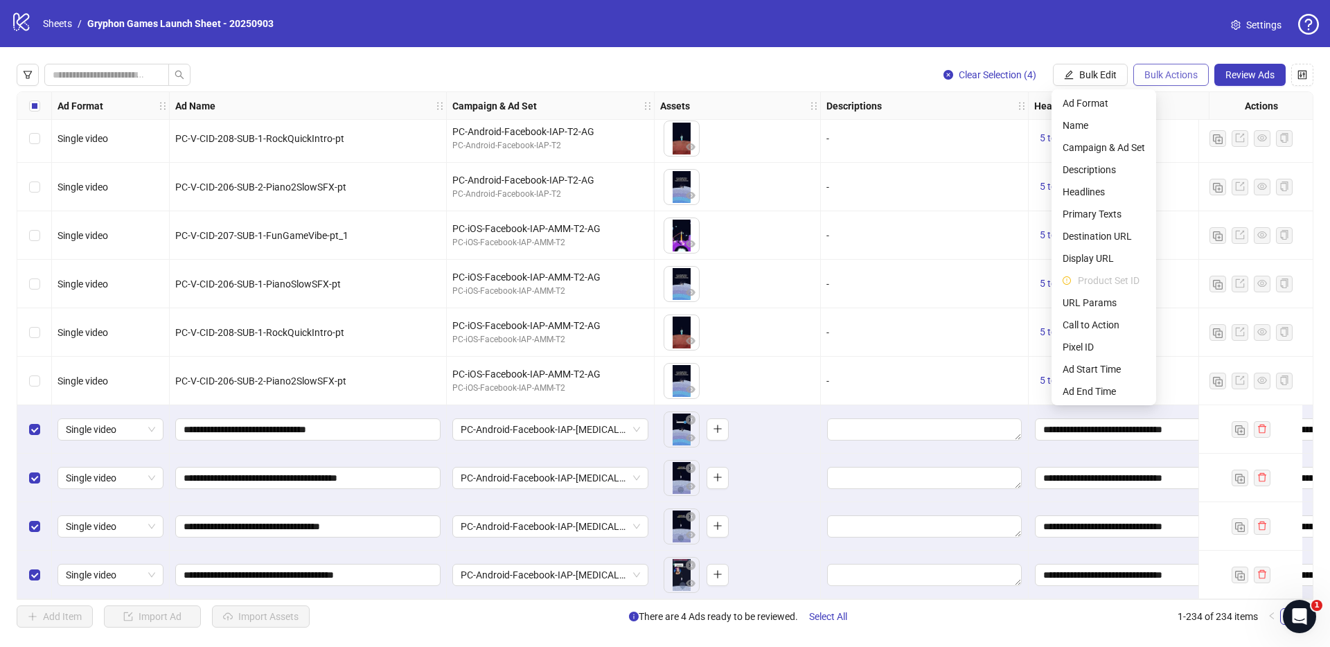
click at [1160, 69] on span "Bulk Actions" at bounding box center [1171, 74] width 53 height 11
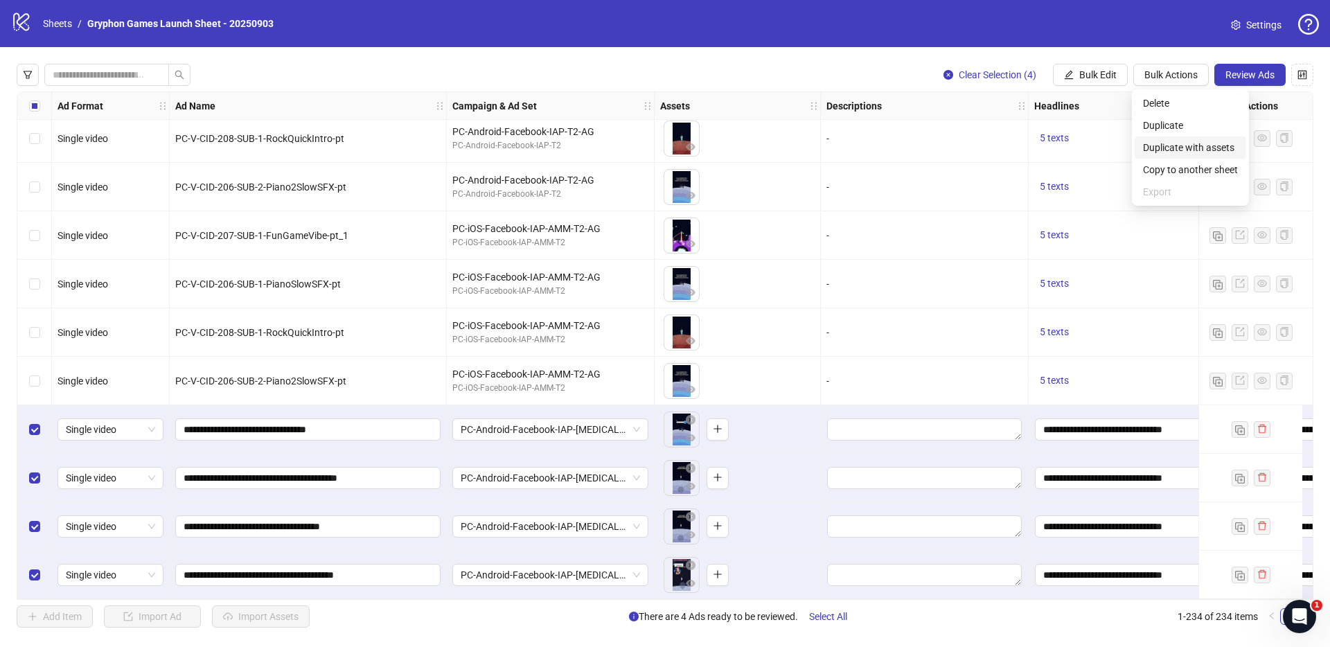
click at [1185, 146] on span "Duplicate with assets" at bounding box center [1190, 147] width 95 height 15
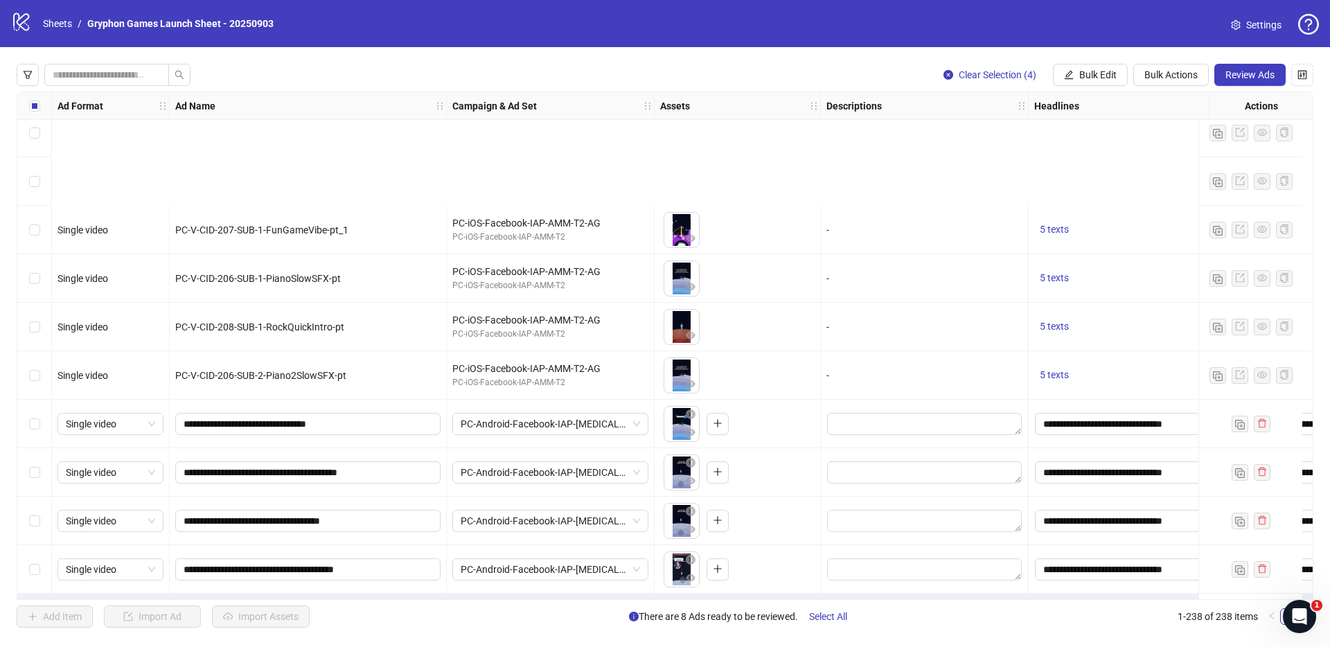
scroll to position [11068, 0]
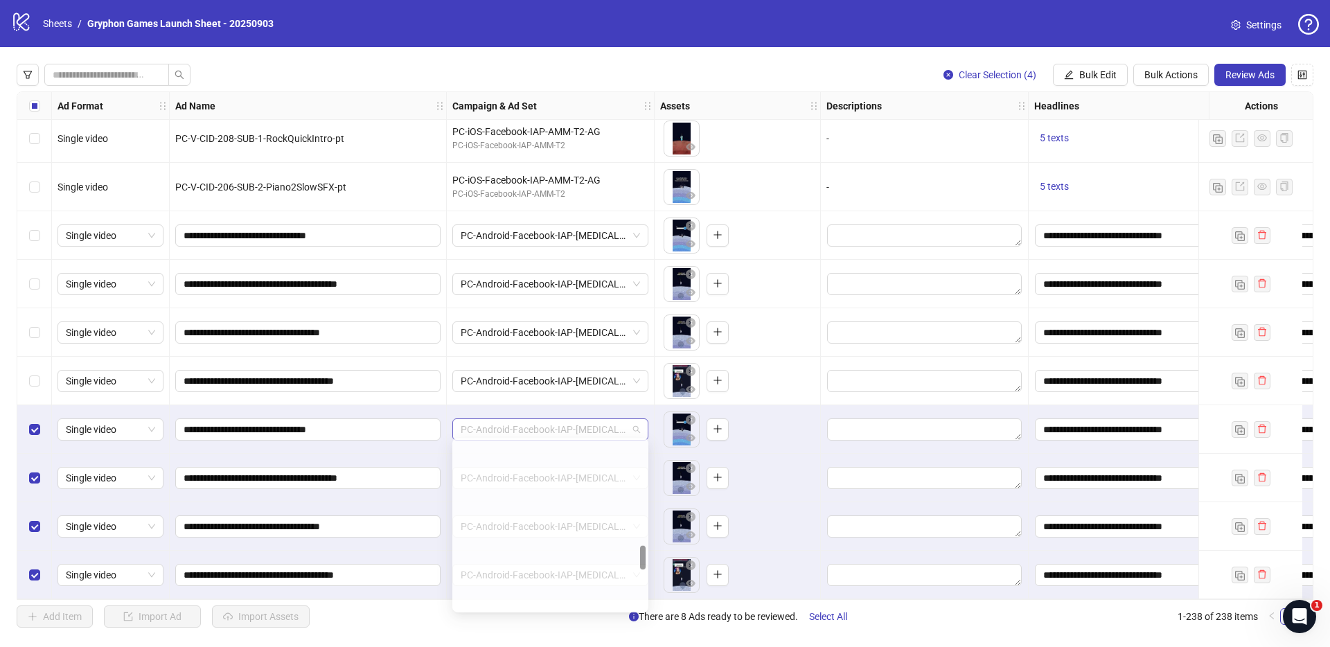
click at [585, 430] on span "PC-Android-Facebook-IAP-[MEDICAL_DATA]-AG" at bounding box center [550, 429] width 179 height 21
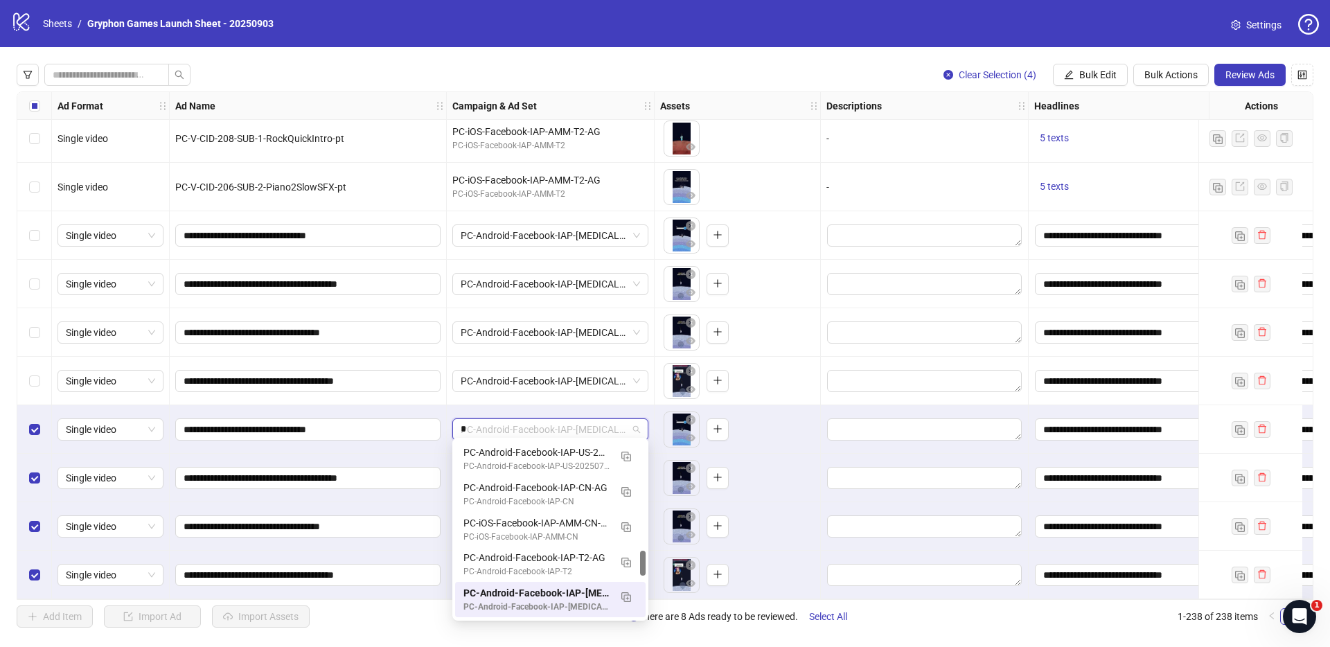
scroll to position [145, 0]
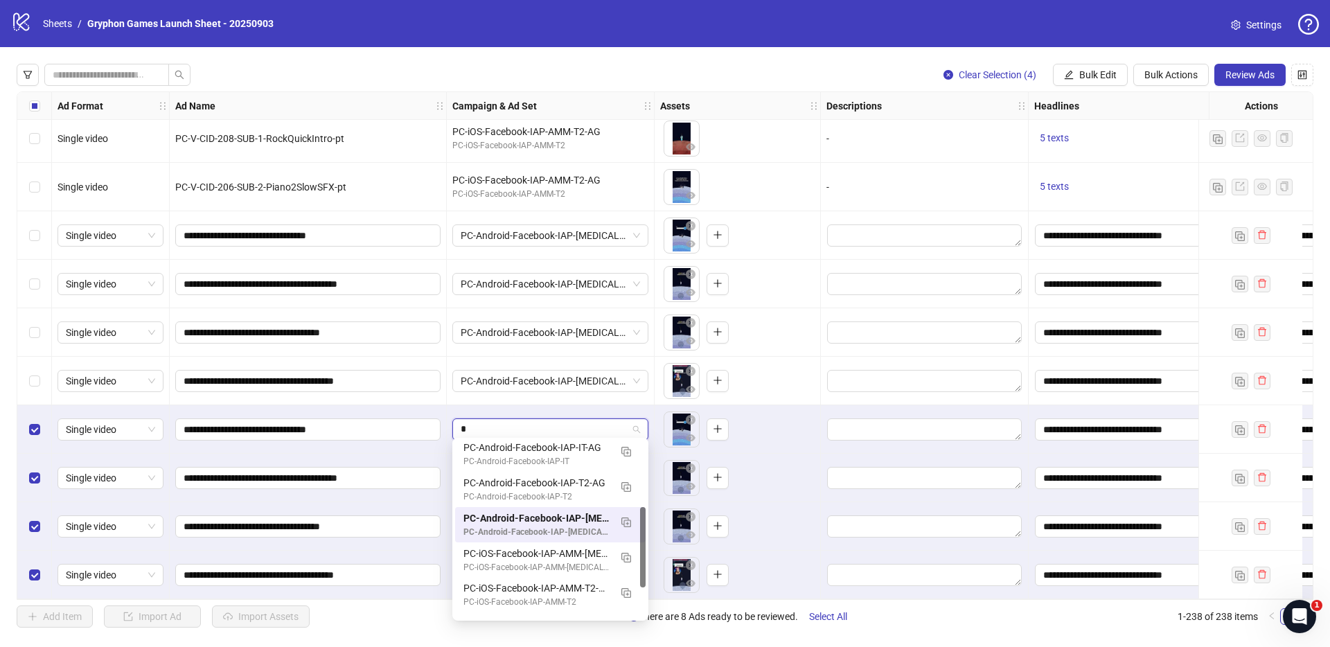
type input "**"
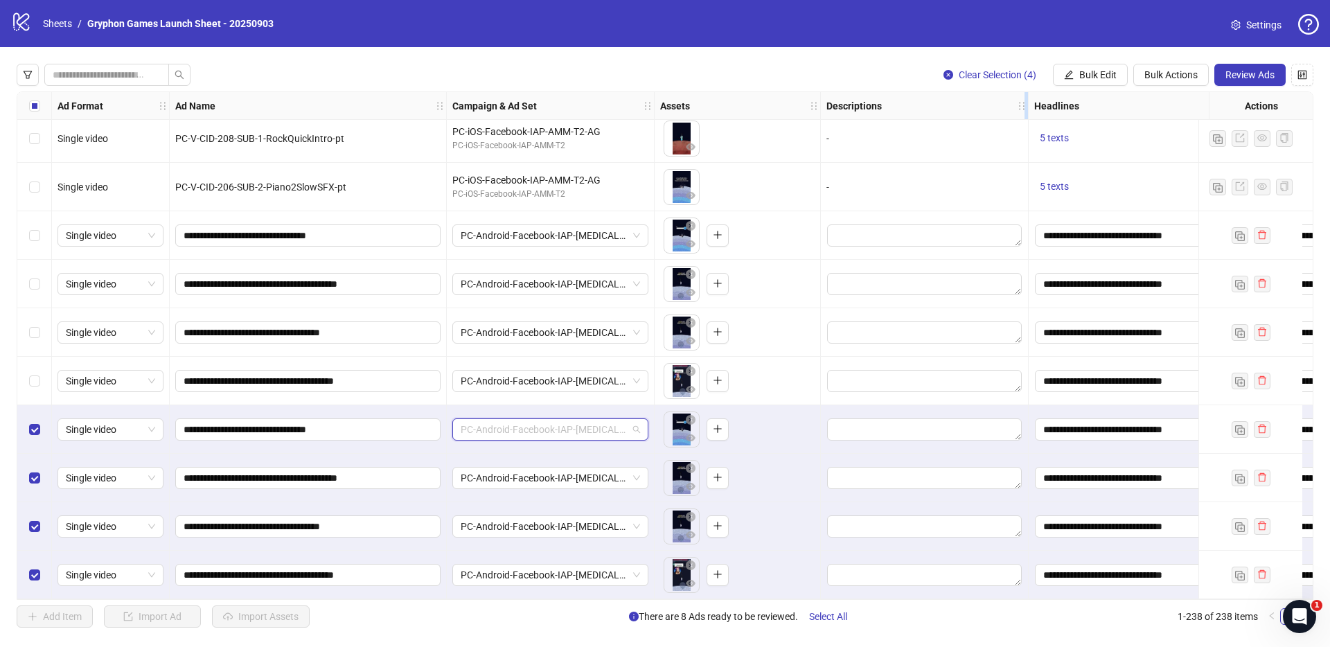
scroll to position [800, 0]
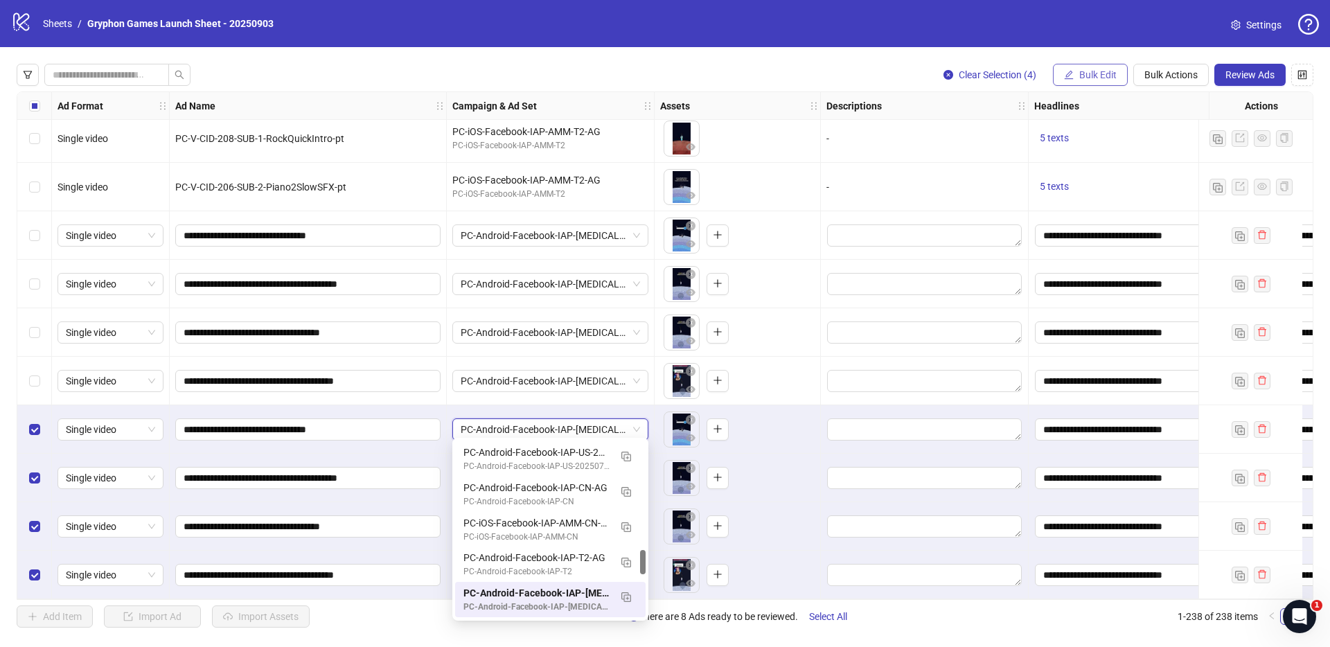
click at [1079, 81] on button "Bulk Edit" at bounding box center [1090, 75] width 75 height 22
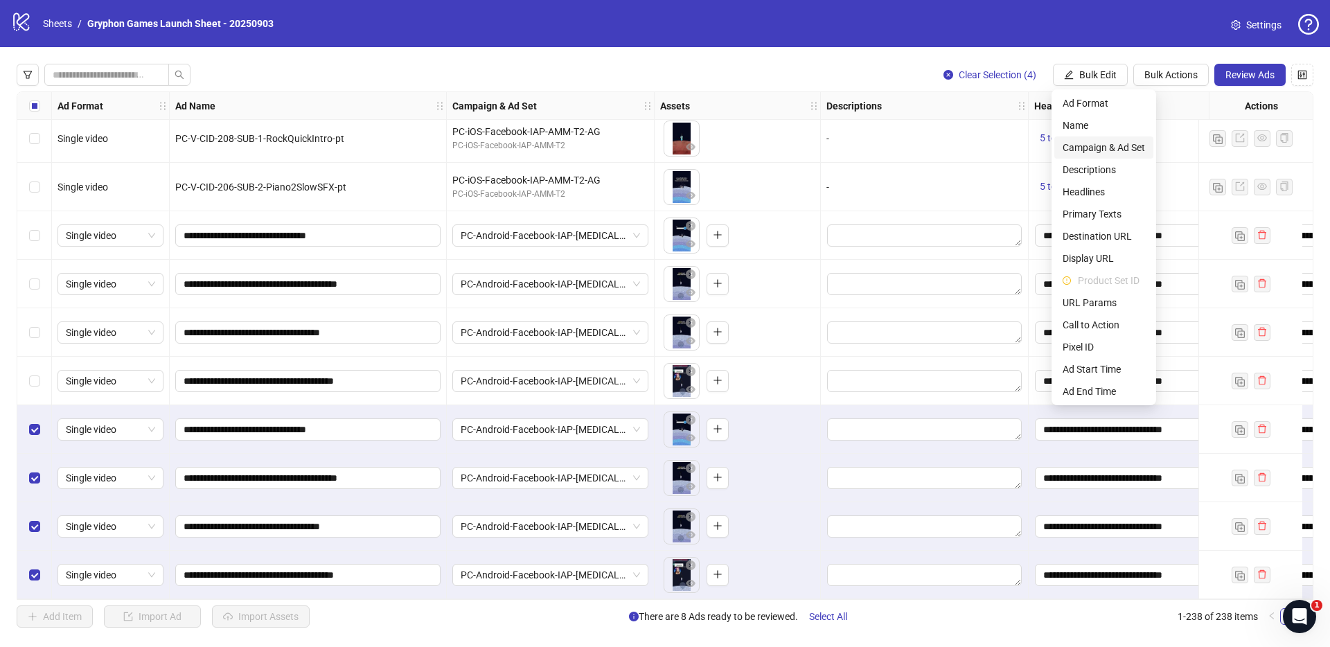
click at [1112, 149] on span "Campaign & Ad Set" at bounding box center [1104, 147] width 82 height 15
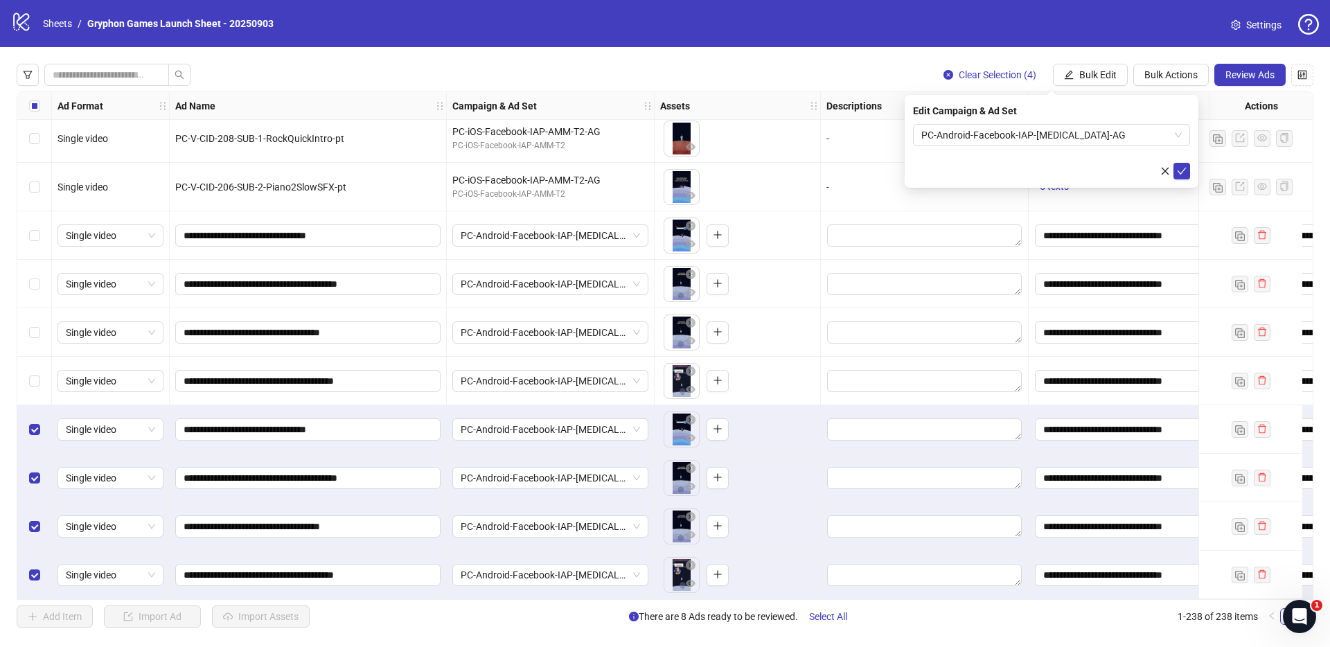
click at [1010, 121] on div "Edit Campaign & Ad Set PC-Android-Facebook-IAP-[MEDICAL_DATA]-AG" at bounding box center [1052, 141] width 294 height 93
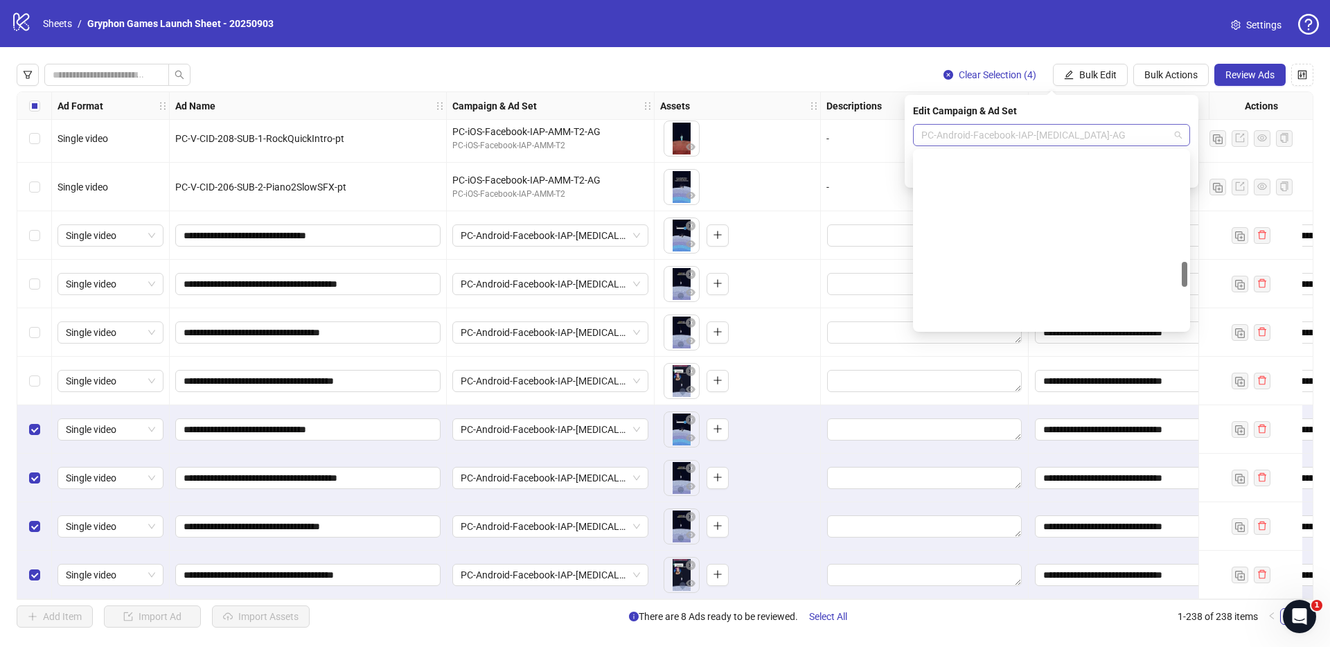
click at [1005, 136] on span "PC-Android-Facebook-IAP-[MEDICAL_DATA]-AG" at bounding box center [1051, 135] width 260 height 21
type input "**"
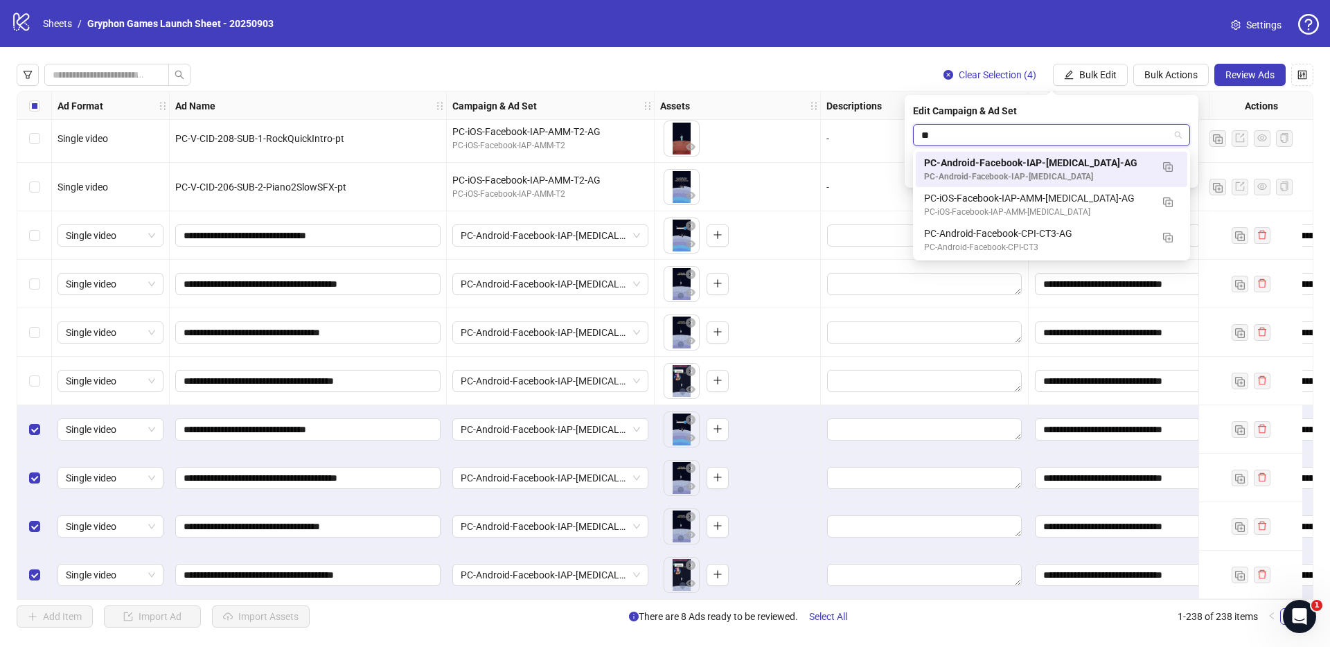
scroll to position [0, 0]
click at [975, 214] on div "PC-iOS-Facebook-IAP-AMM-[MEDICAL_DATA]" at bounding box center [1037, 212] width 227 height 13
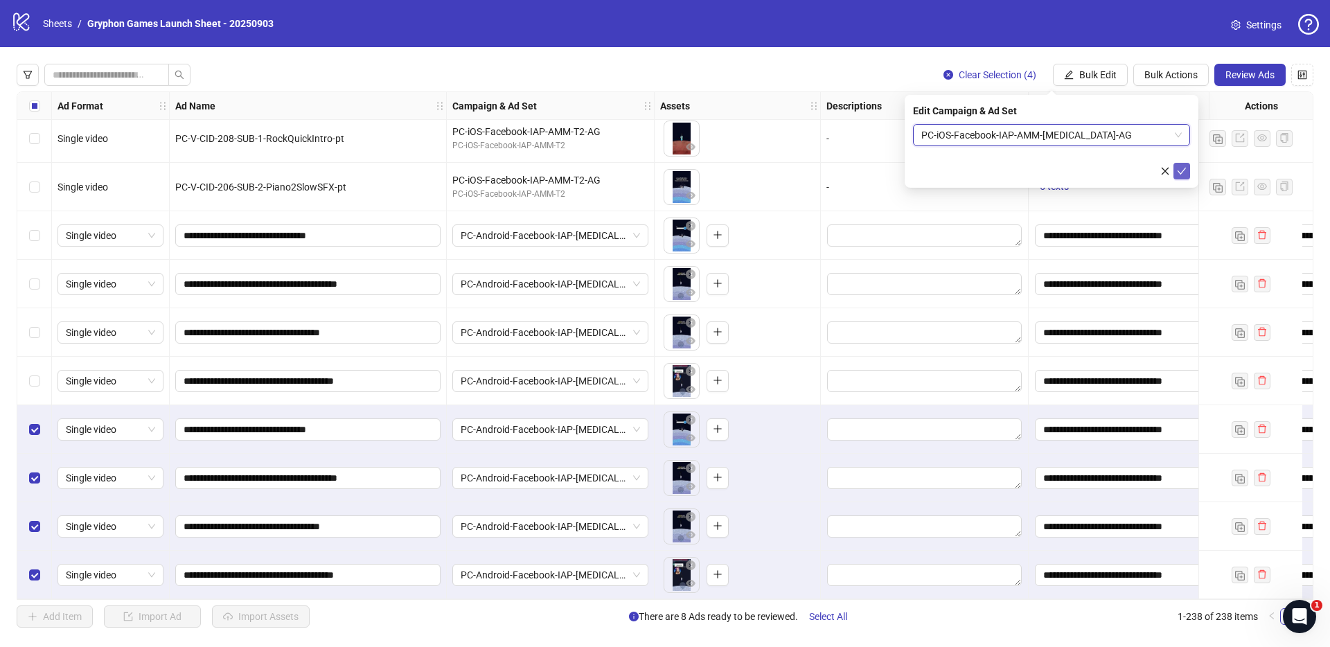
click at [1185, 173] on icon "check" at bounding box center [1182, 171] width 10 height 10
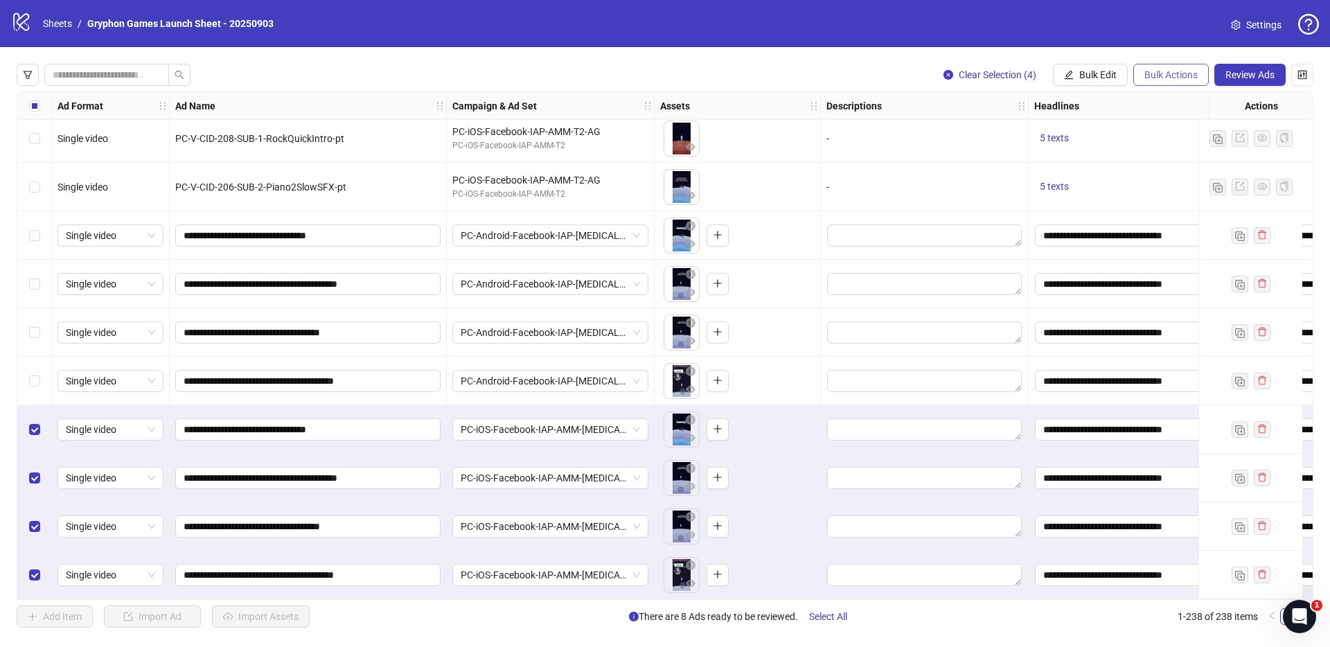
click at [1166, 76] on span "Bulk Actions" at bounding box center [1171, 74] width 53 height 11
click at [1188, 148] on span "Duplicate with assets" at bounding box center [1190, 147] width 95 height 15
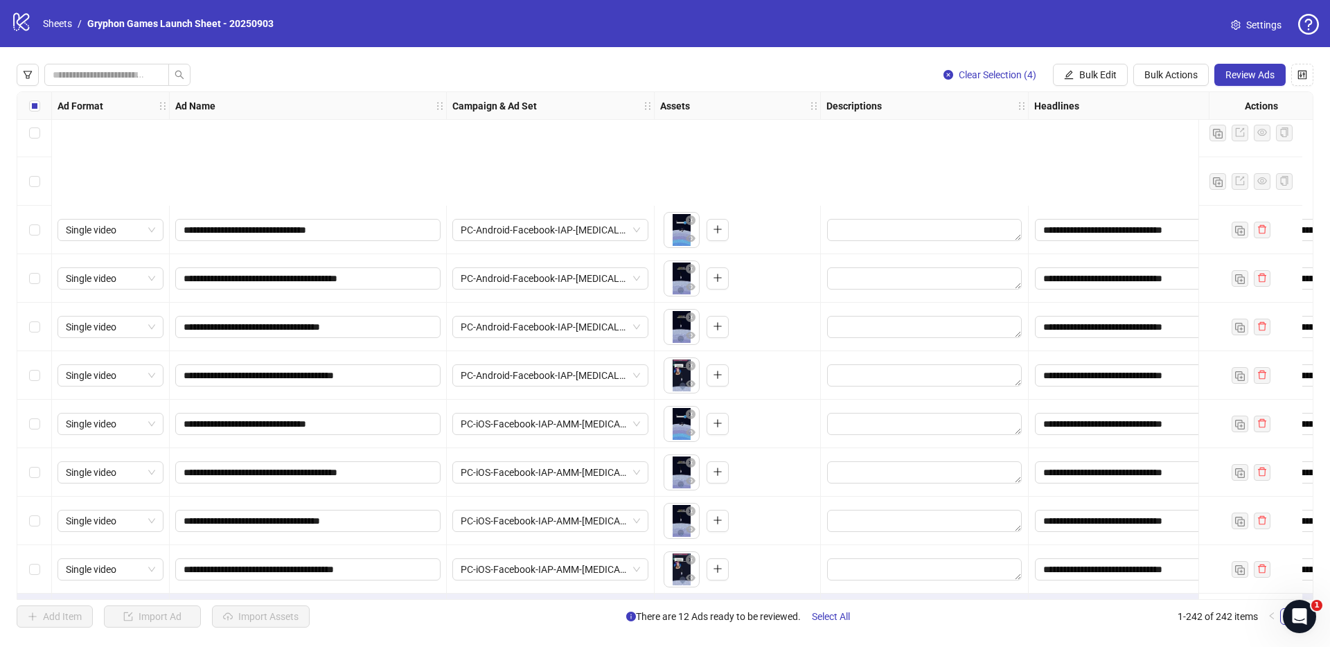
scroll to position [11262, 0]
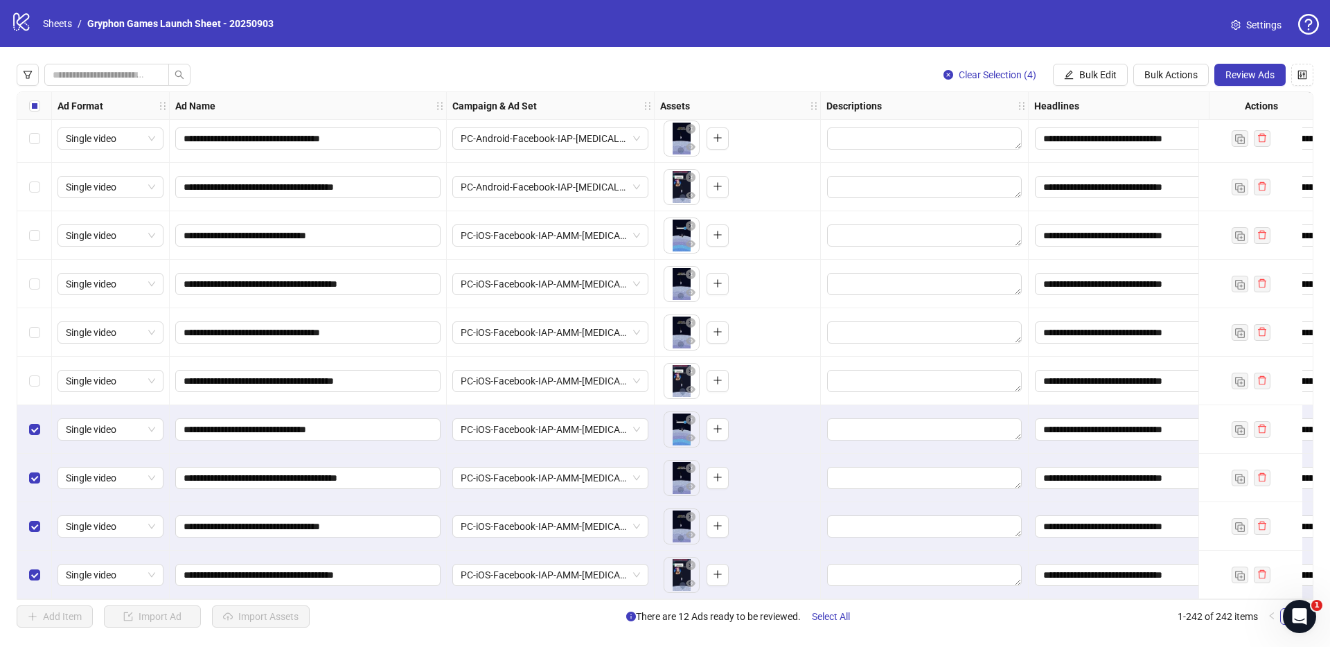
click at [1102, 89] on div "**********" at bounding box center [665, 345] width 1330 height 597
click at [1105, 78] on span "Bulk Edit" at bounding box center [1097, 74] width 37 height 11
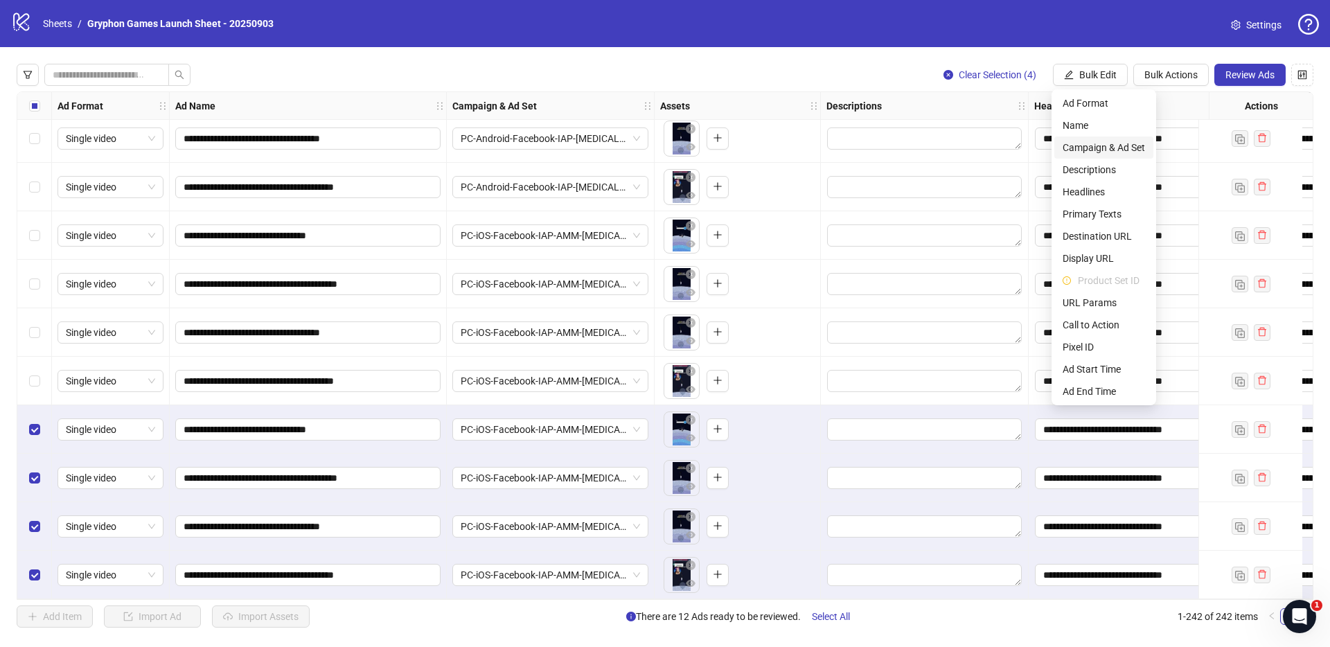
click at [1095, 152] on span "Campaign & Ad Set" at bounding box center [1104, 147] width 82 height 15
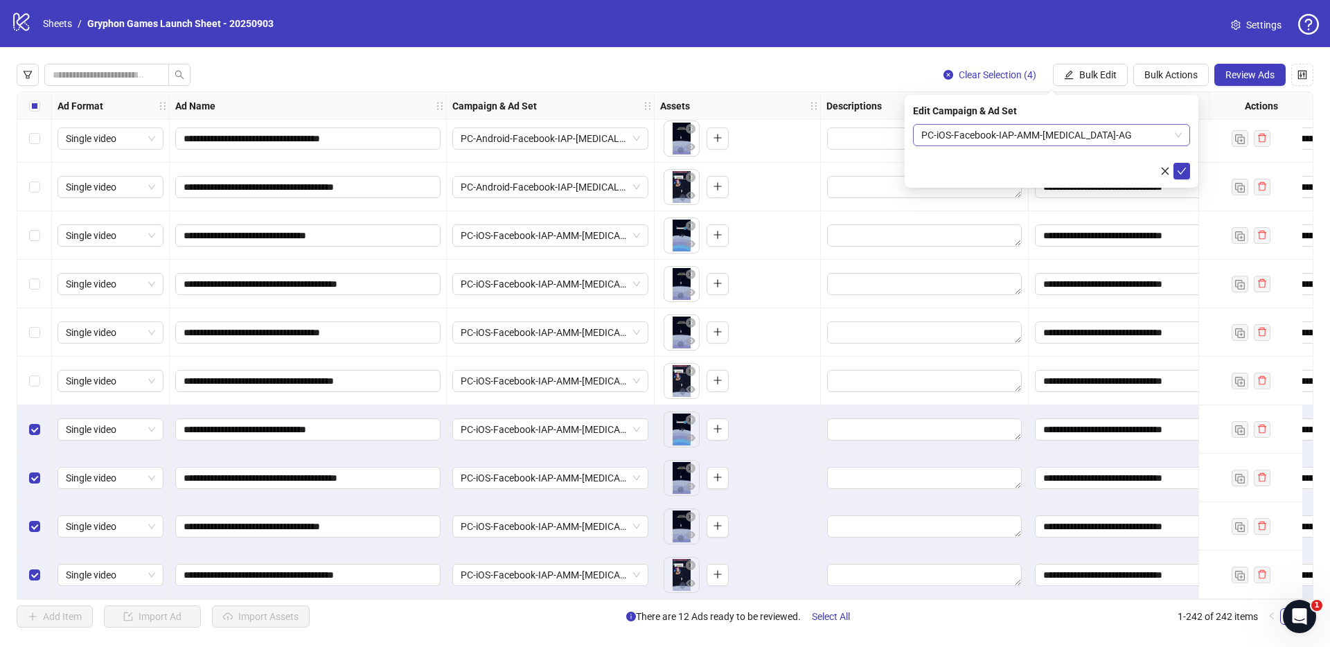
click at [1026, 141] on span "PC-iOS-Facebook-IAP-AMM-[MEDICAL_DATA]-AG" at bounding box center [1051, 135] width 260 height 21
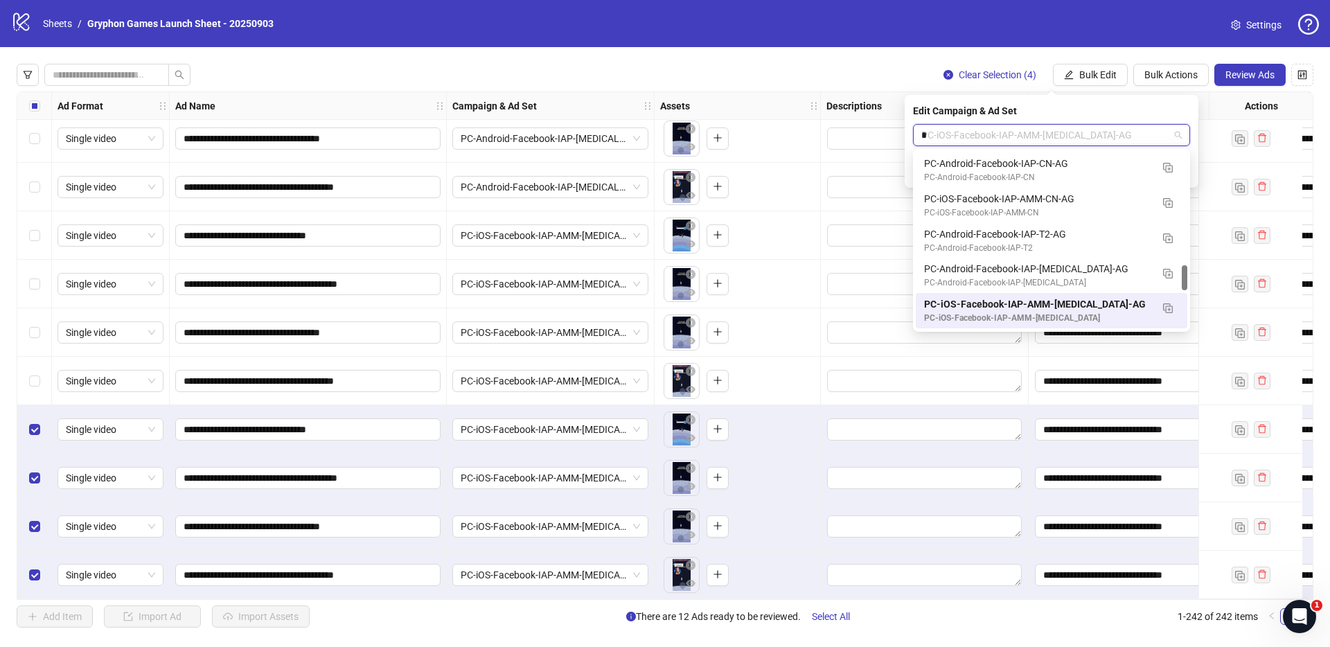
scroll to position [145, 0]
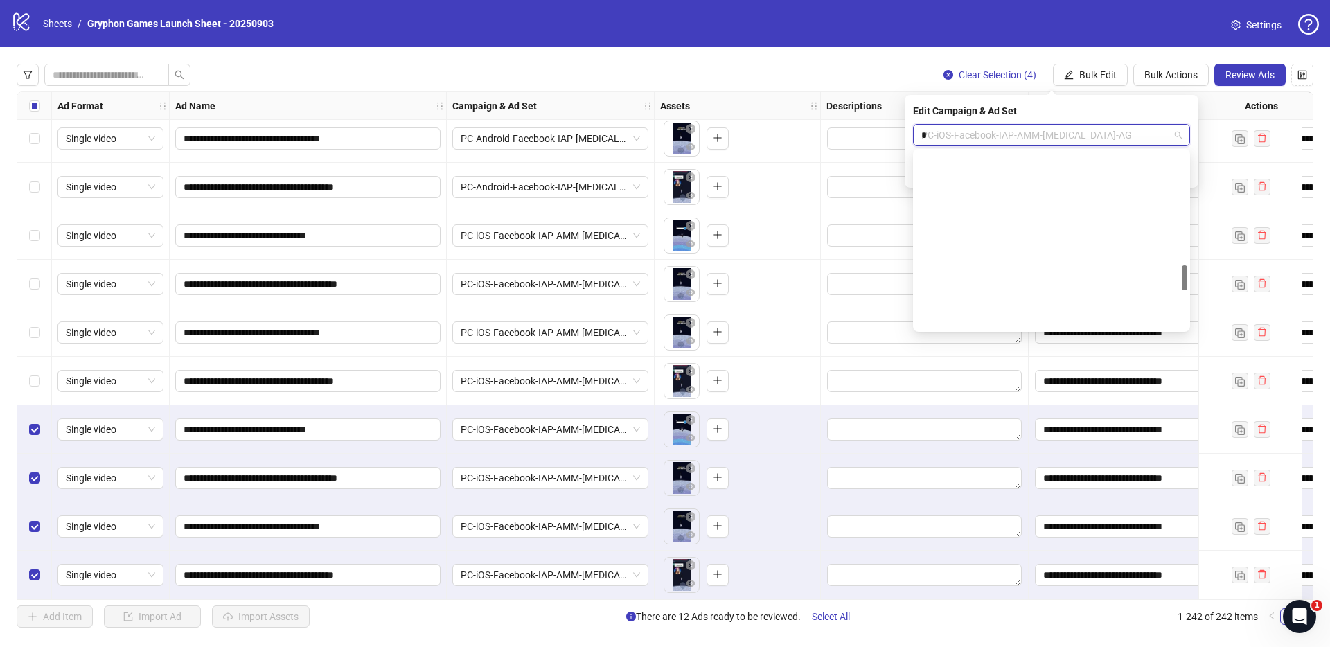
type input "**"
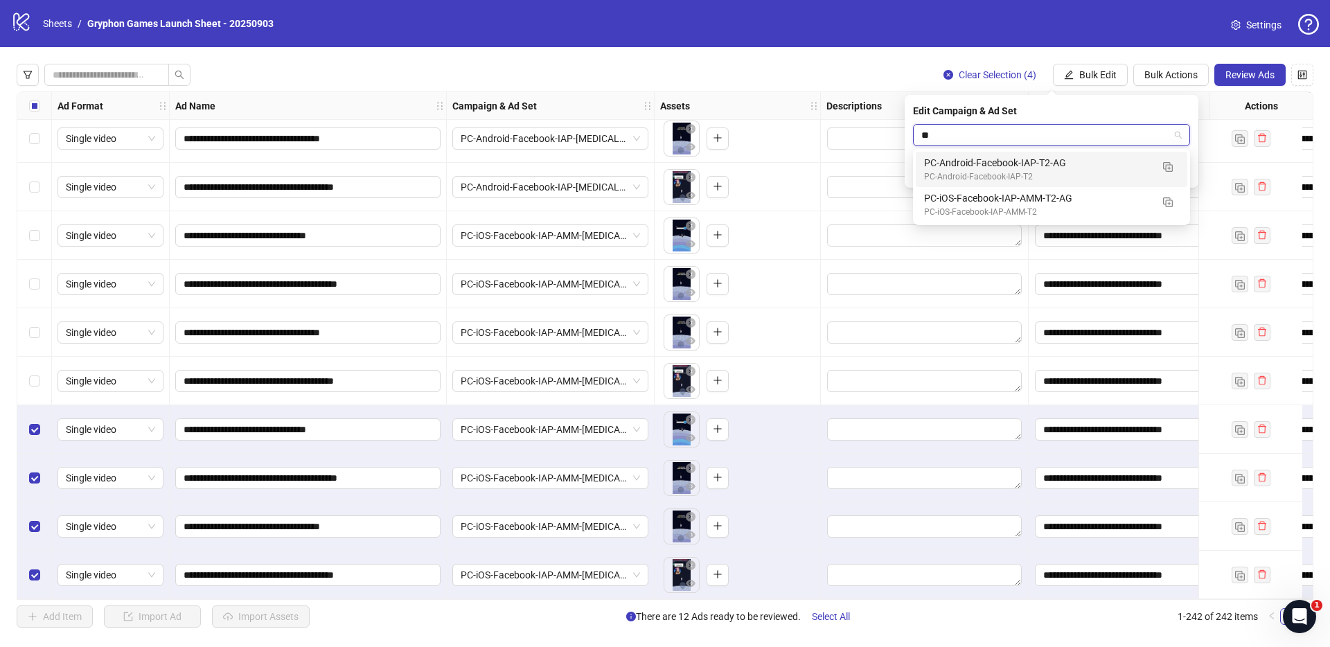
scroll to position [0, 0]
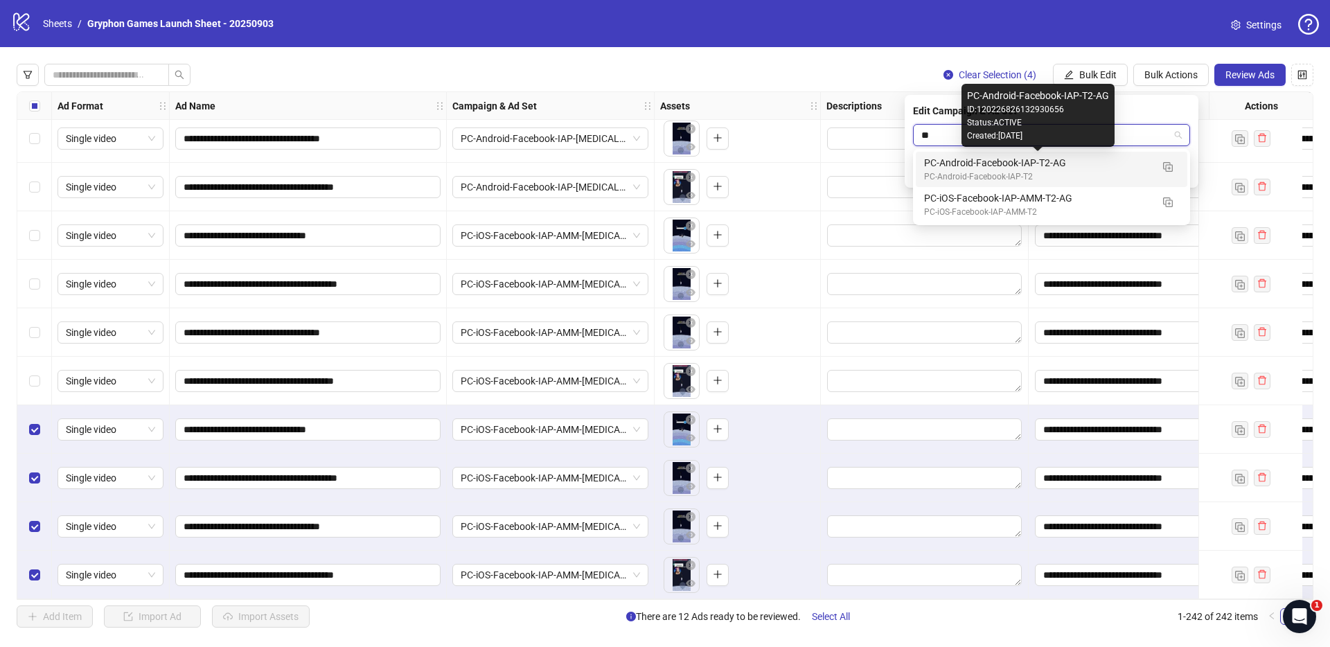
click at [1066, 167] on div "PC-Android-Facebook-IAP-T2-AG" at bounding box center [1037, 162] width 227 height 15
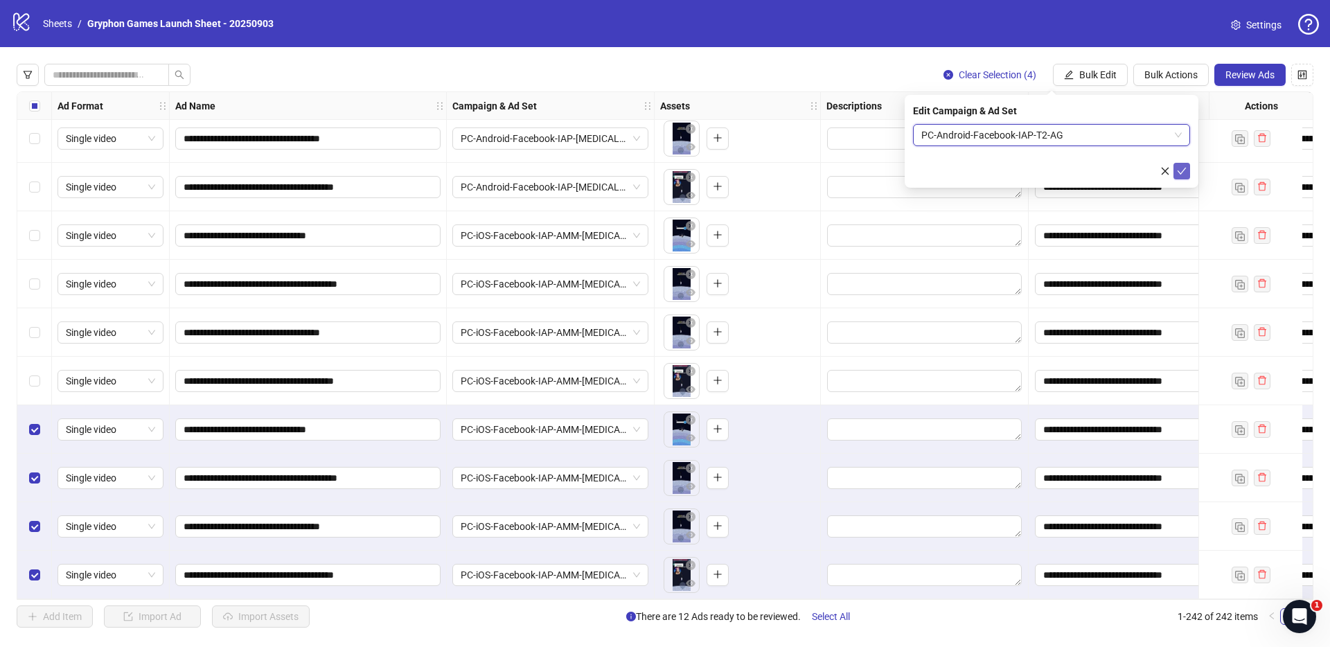
click at [1185, 170] on icon "check" at bounding box center [1182, 171] width 10 height 10
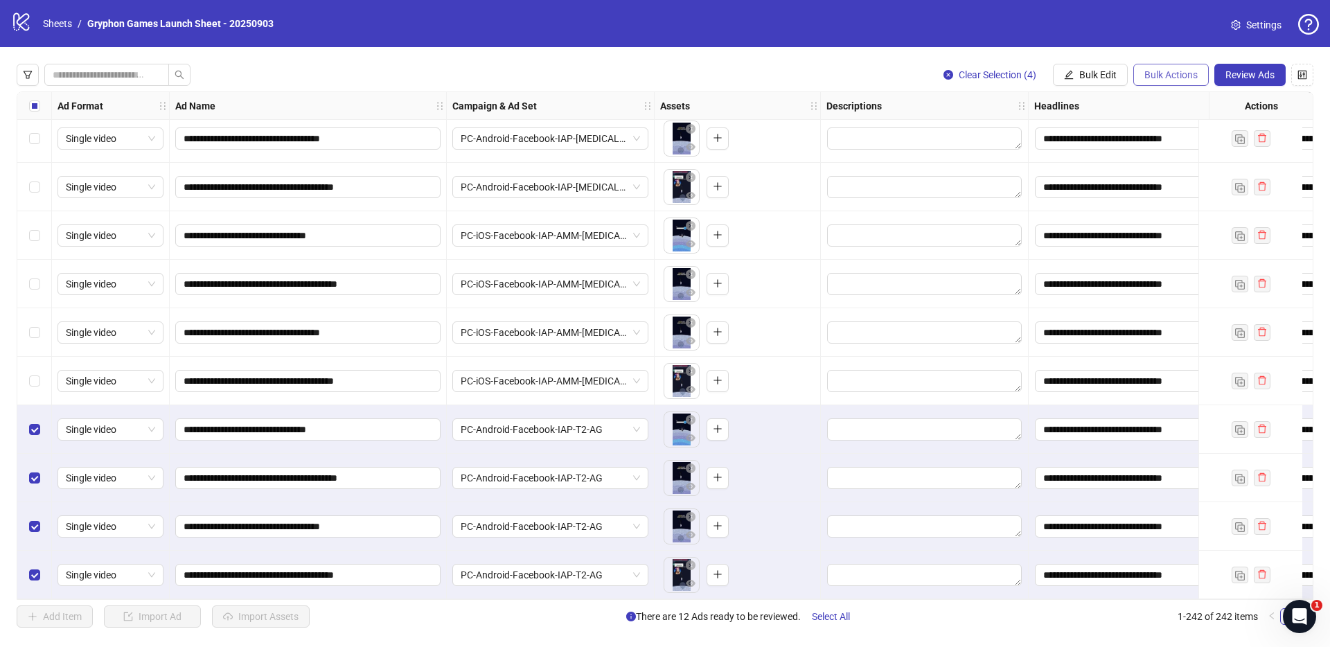
click at [1166, 81] on button "Bulk Actions" at bounding box center [1171, 75] width 76 height 22
click at [1190, 152] on span "Duplicate with assets" at bounding box center [1190, 147] width 95 height 15
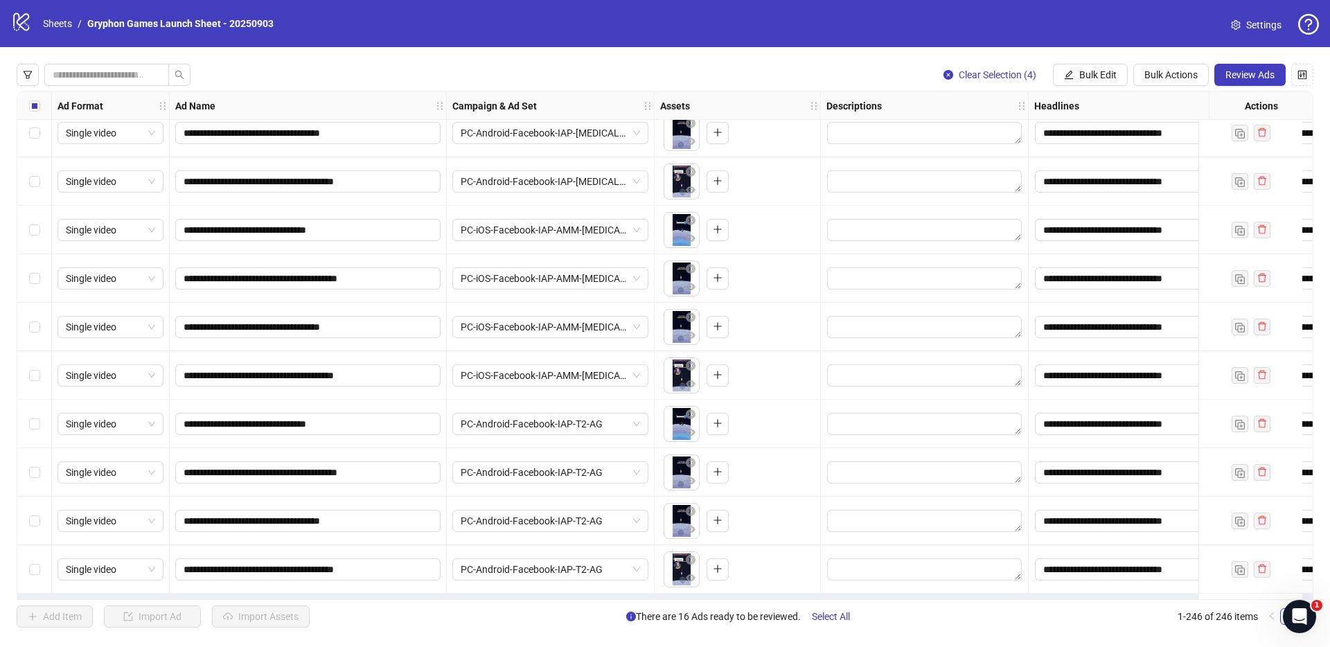
scroll to position [11456, 0]
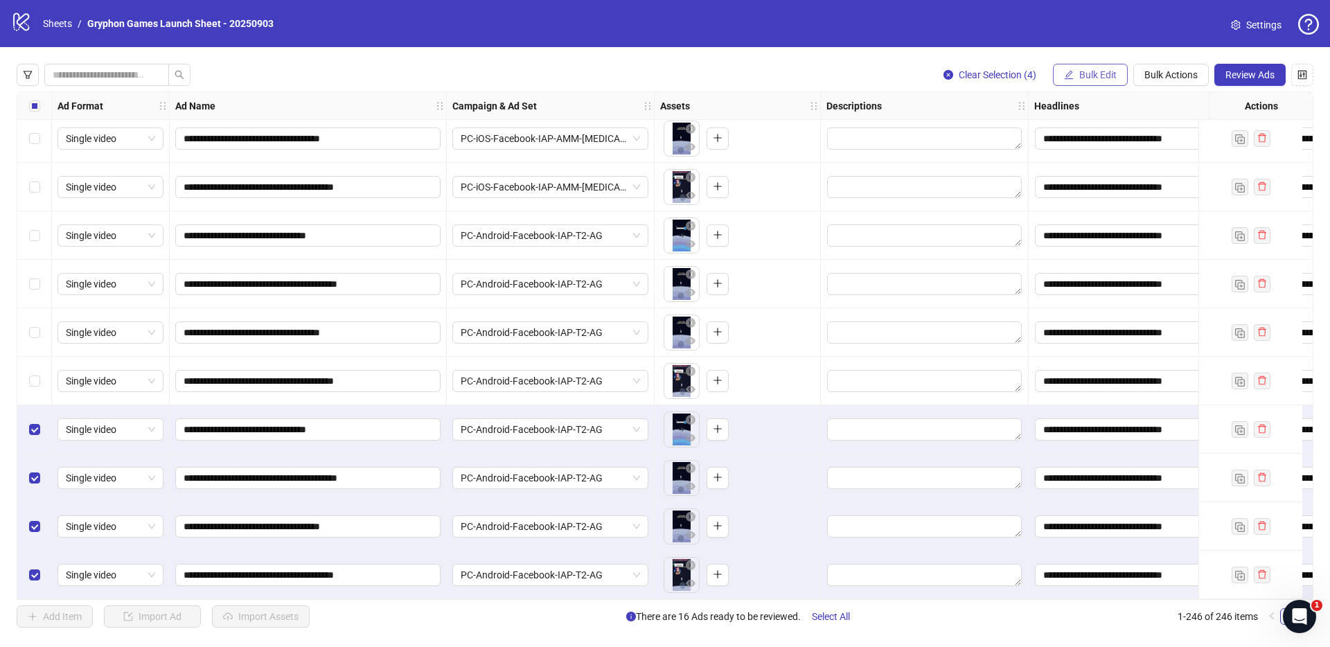
click at [1106, 75] on span "Bulk Edit" at bounding box center [1097, 74] width 37 height 11
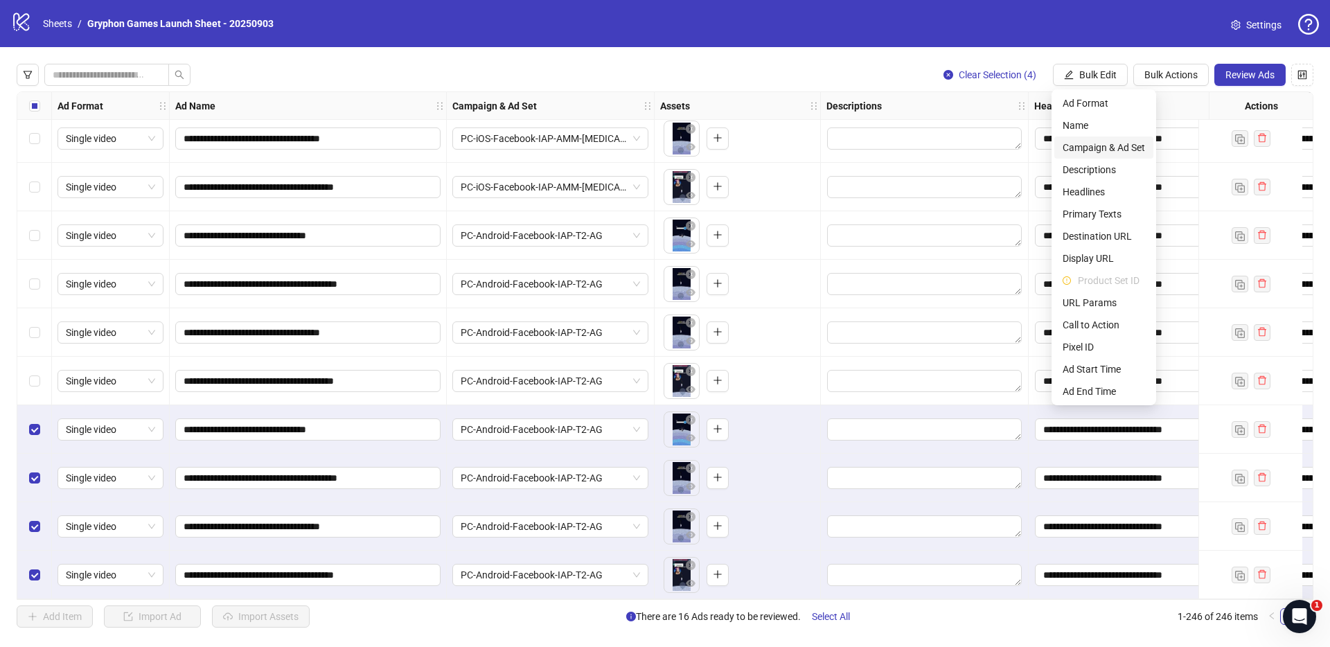
click at [1093, 147] on span "Campaign & Ad Set" at bounding box center [1104, 147] width 82 height 15
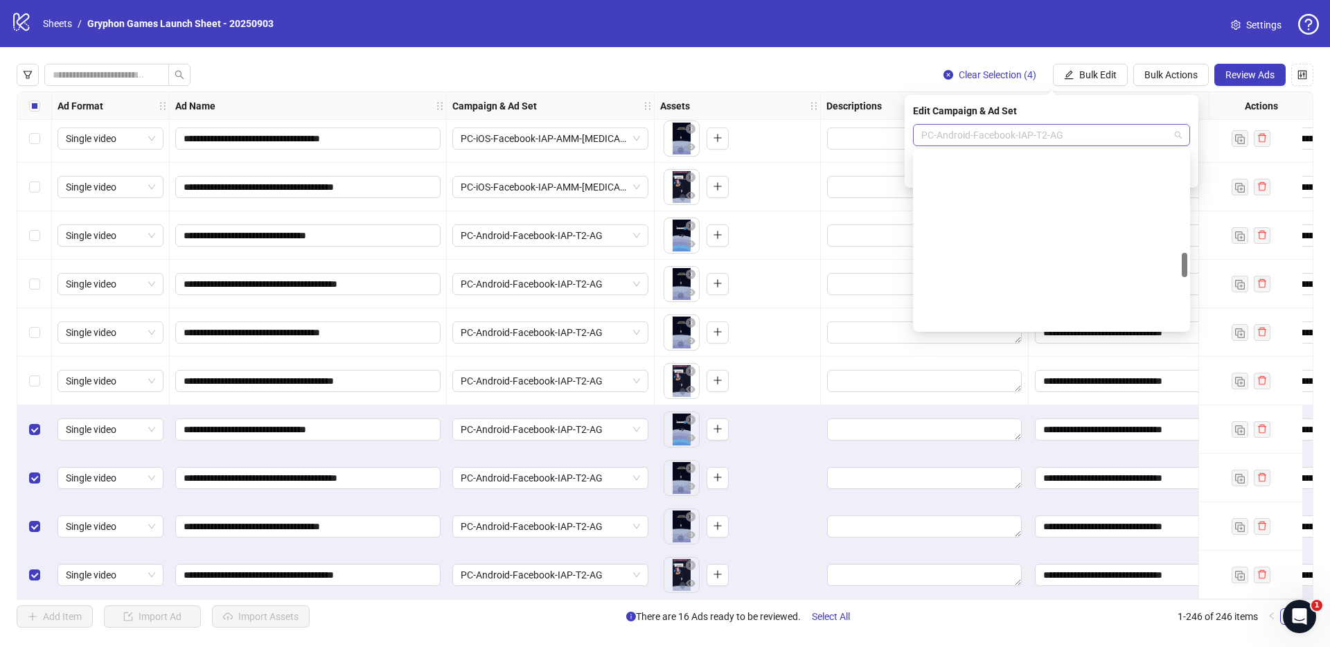
click at [1003, 140] on span "PC-Android-Facebook-IAP-T2-AG" at bounding box center [1051, 135] width 260 height 21
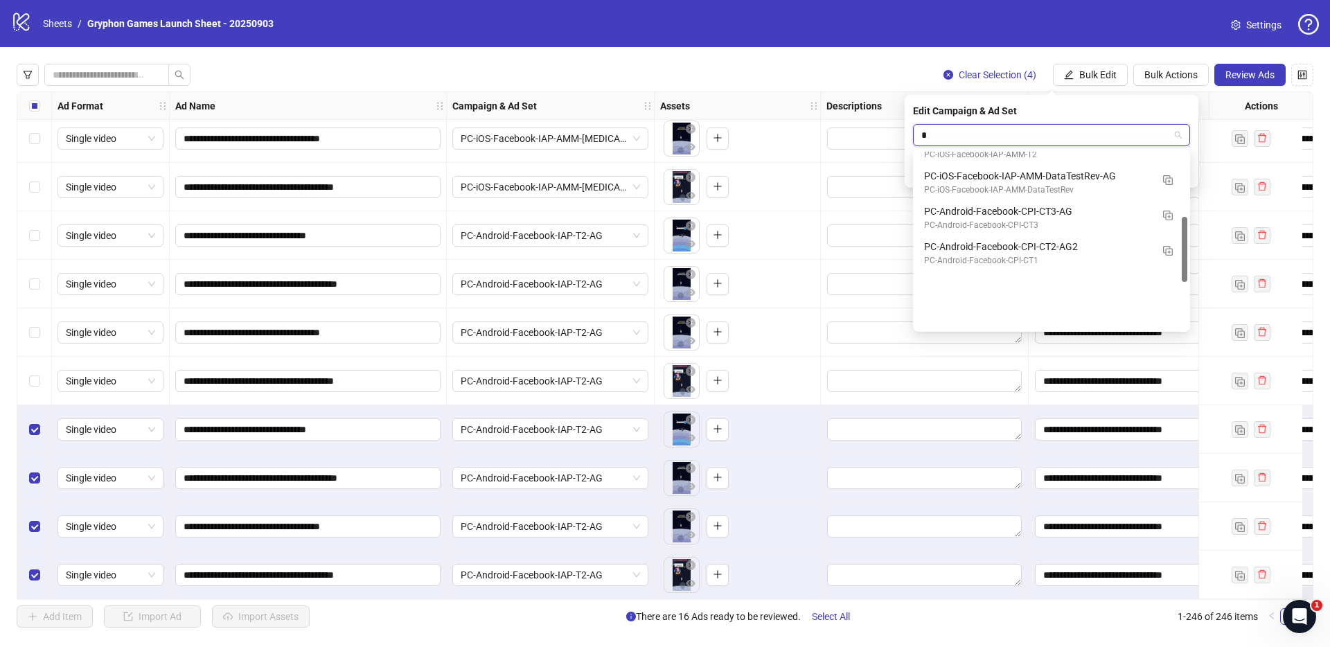
type input "**"
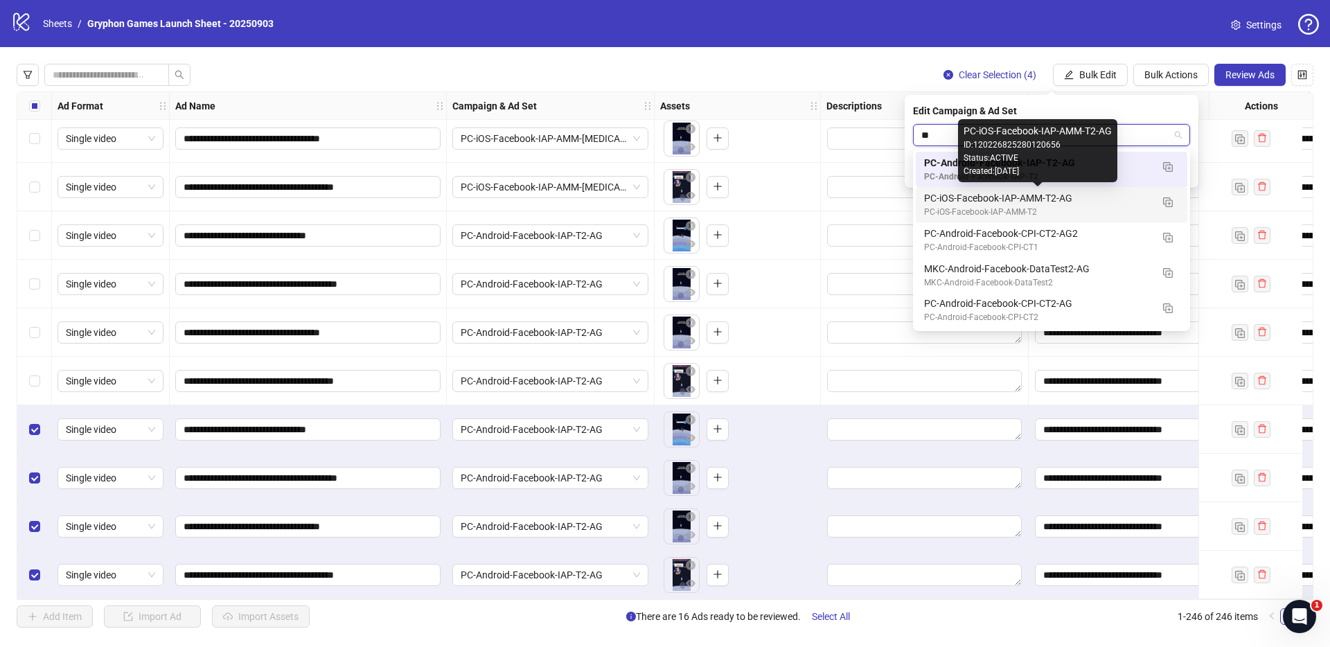
click at [990, 198] on div "PC-iOS-Facebook-IAP-AMM-T2-AG" at bounding box center [1037, 198] width 227 height 15
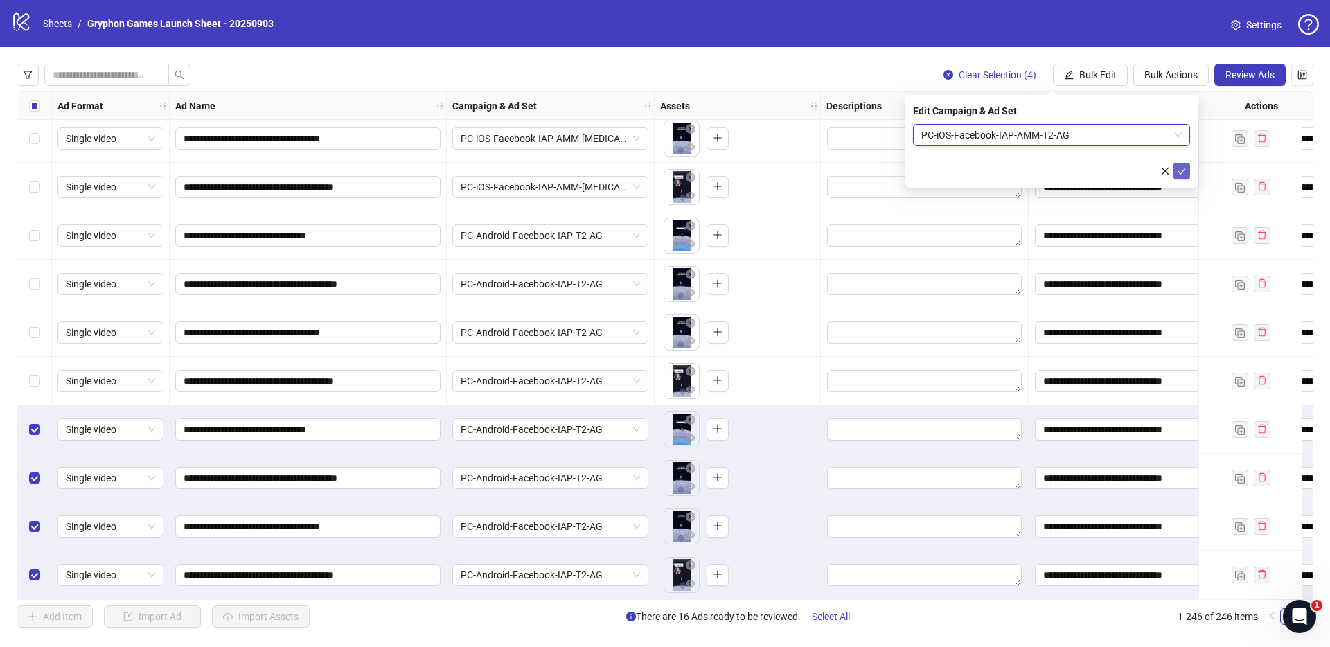
click at [1181, 170] on icon "check" at bounding box center [1182, 171] width 10 height 10
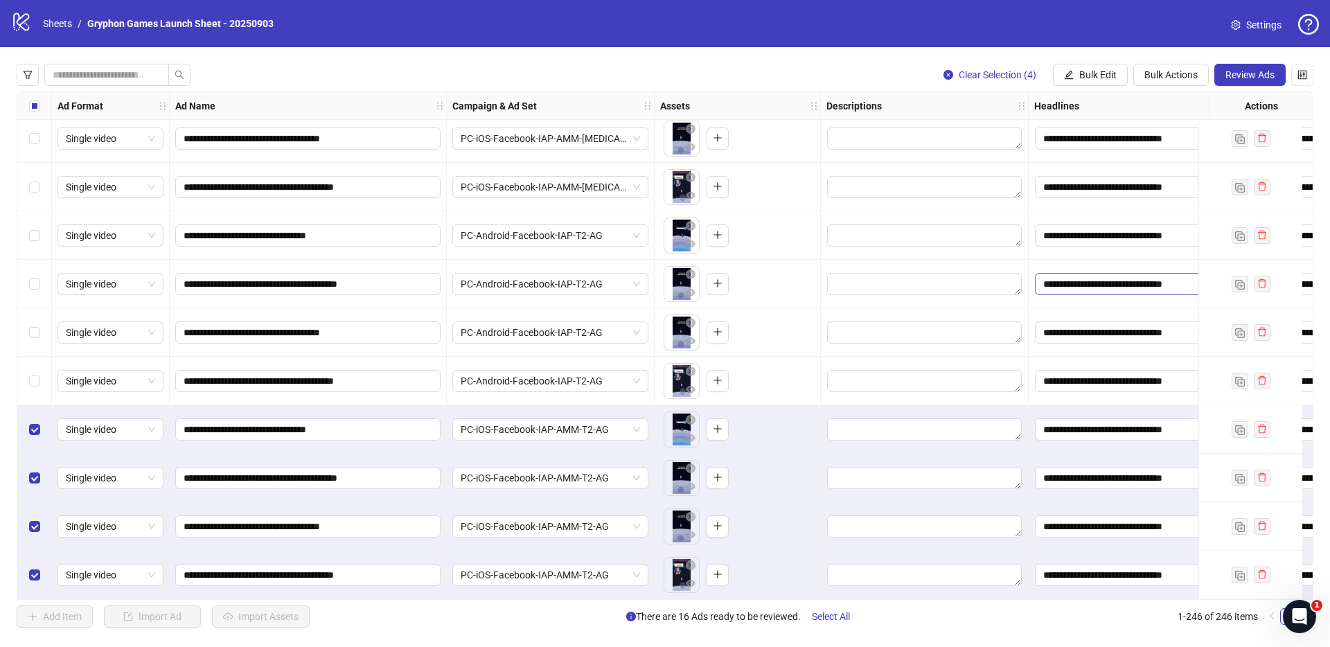
click at [845, 614] on span "Select All" at bounding box center [831, 616] width 38 height 11
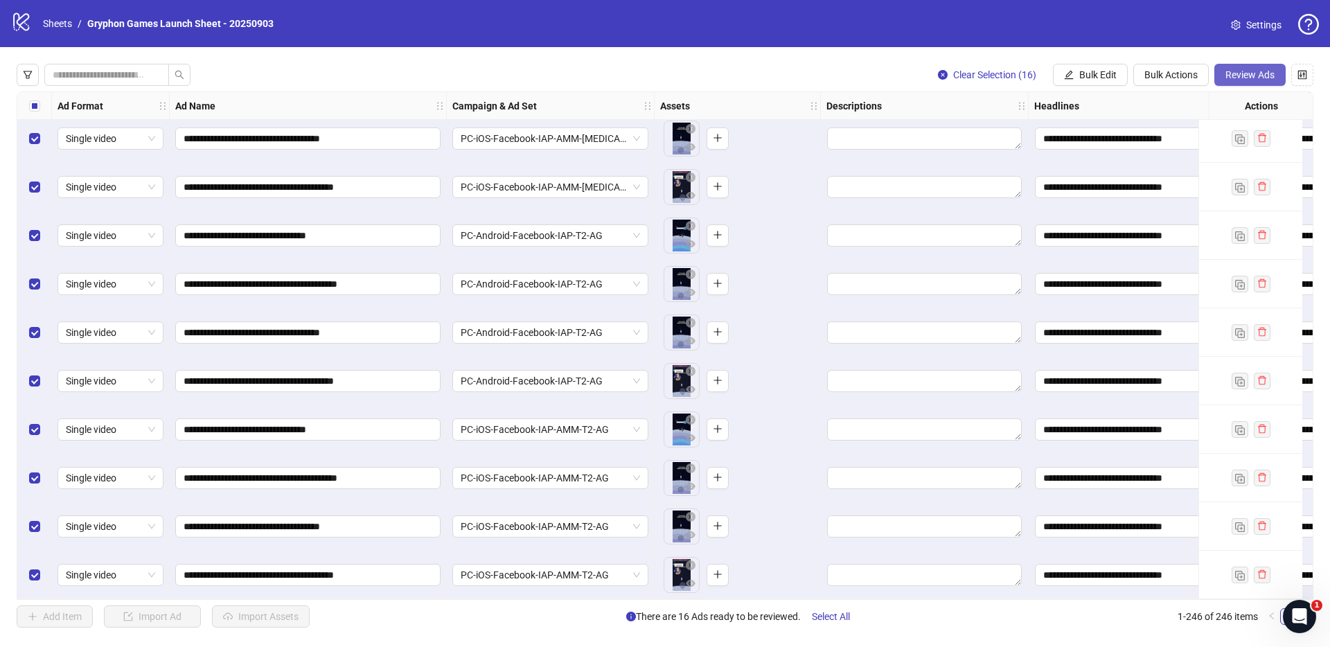
click at [1254, 76] on span "Review Ads" at bounding box center [1250, 74] width 49 height 11
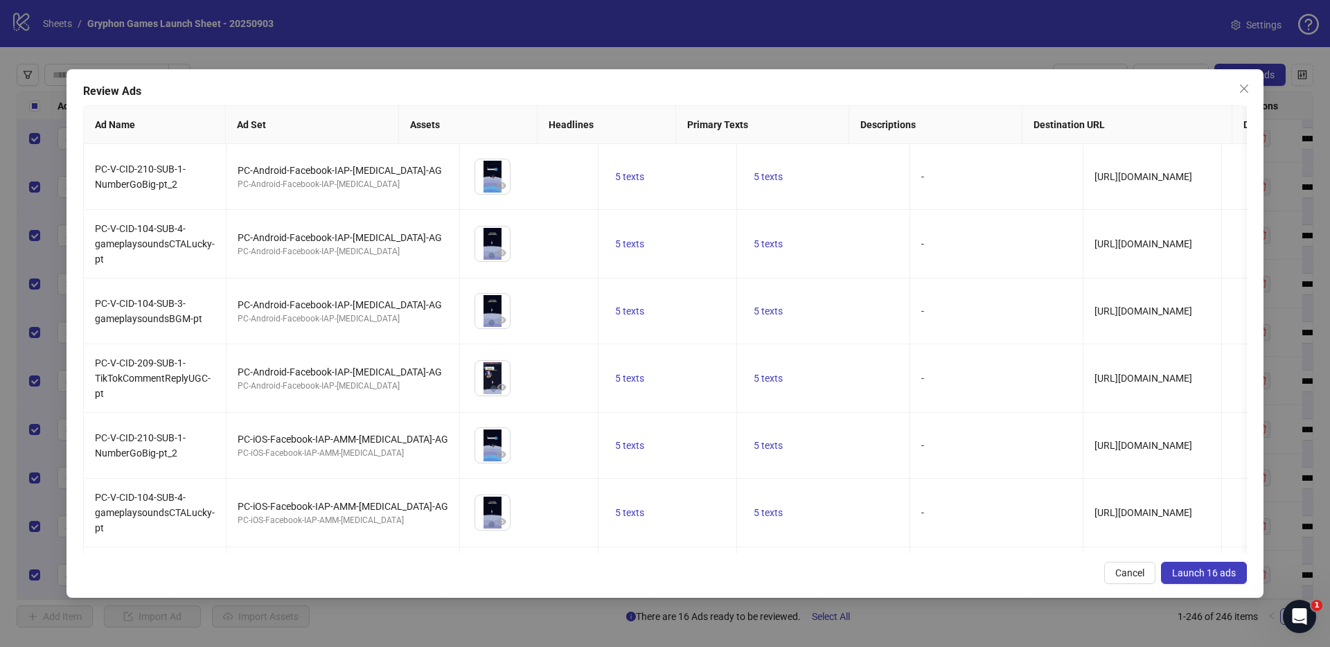
click at [1187, 576] on span "Launch 16 ads" at bounding box center [1204, 572] width 64 height 11
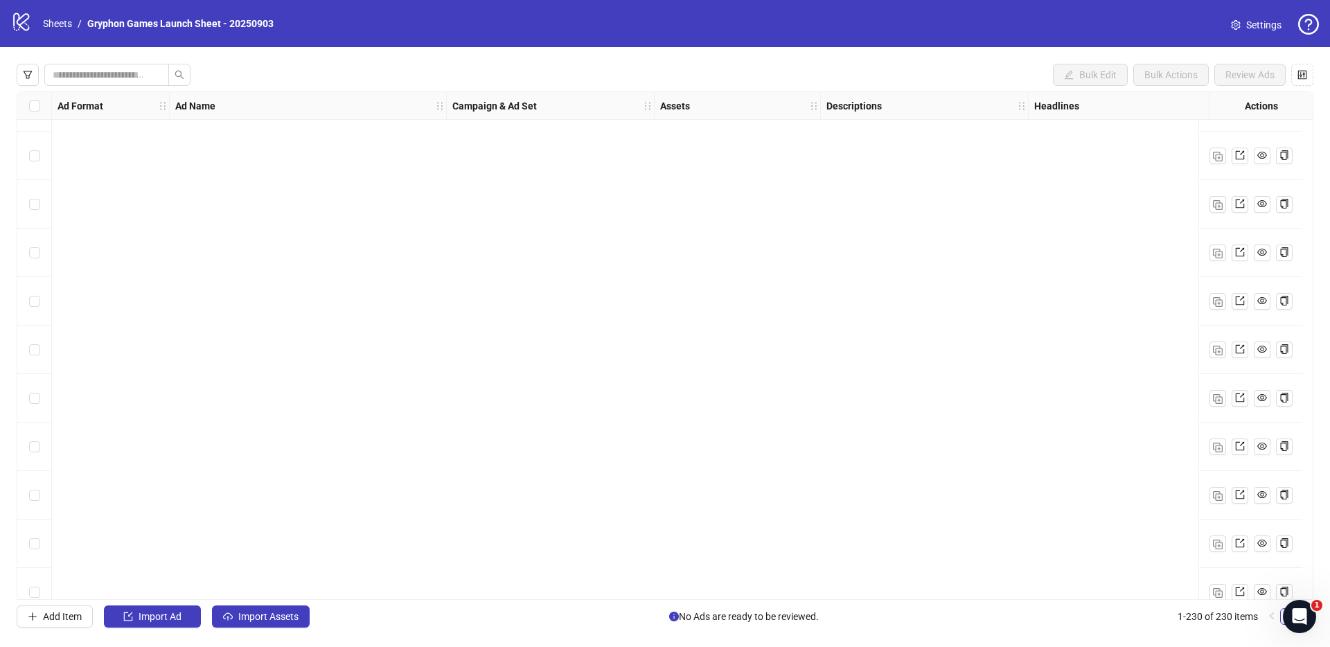
scroll to position [5222, 0]
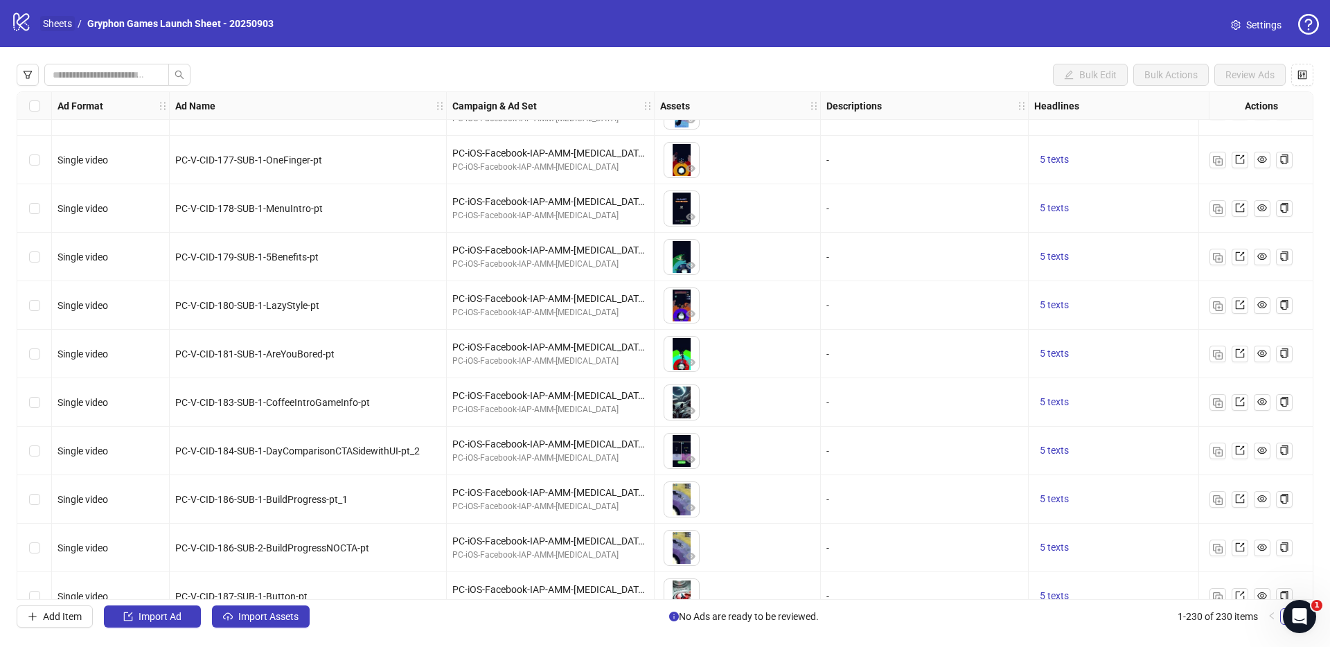
click at [44, 22] on link "Sheets" at bounding box center [57, 23] width 35 height 15
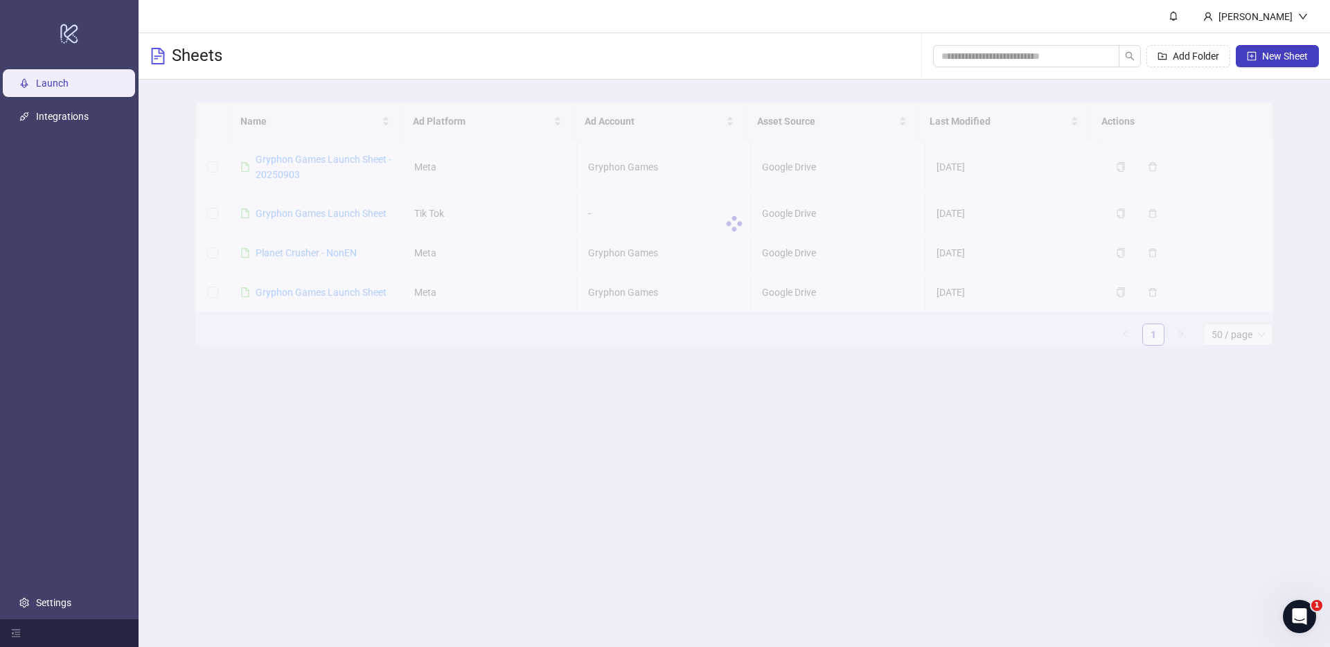
click at [309, 152] on div at bounding box center [734, 224] width 1078 height 244
click at [288, 163] on link "Gryphon Games Launch Sheet - 20250903" at bounding box center [324, 167] width 136 height 26
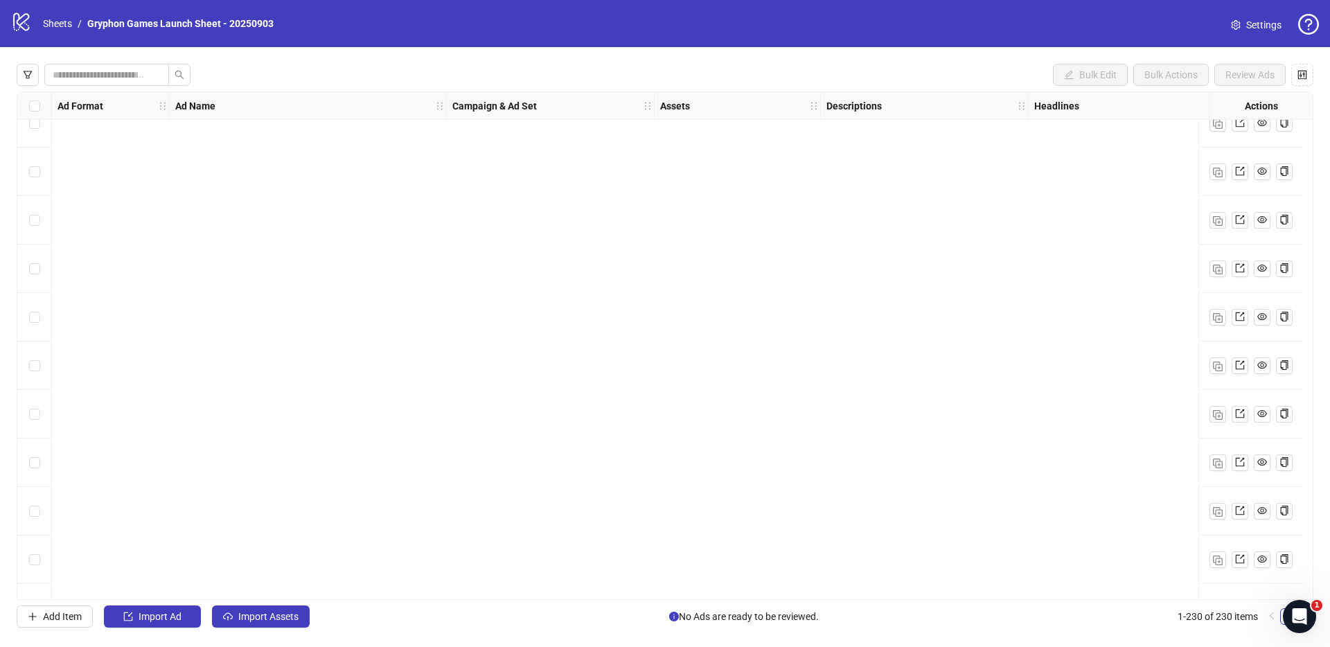
scroll to position [10680, 0]
